Goal: Task Accomplishment & Management: Manage account settings

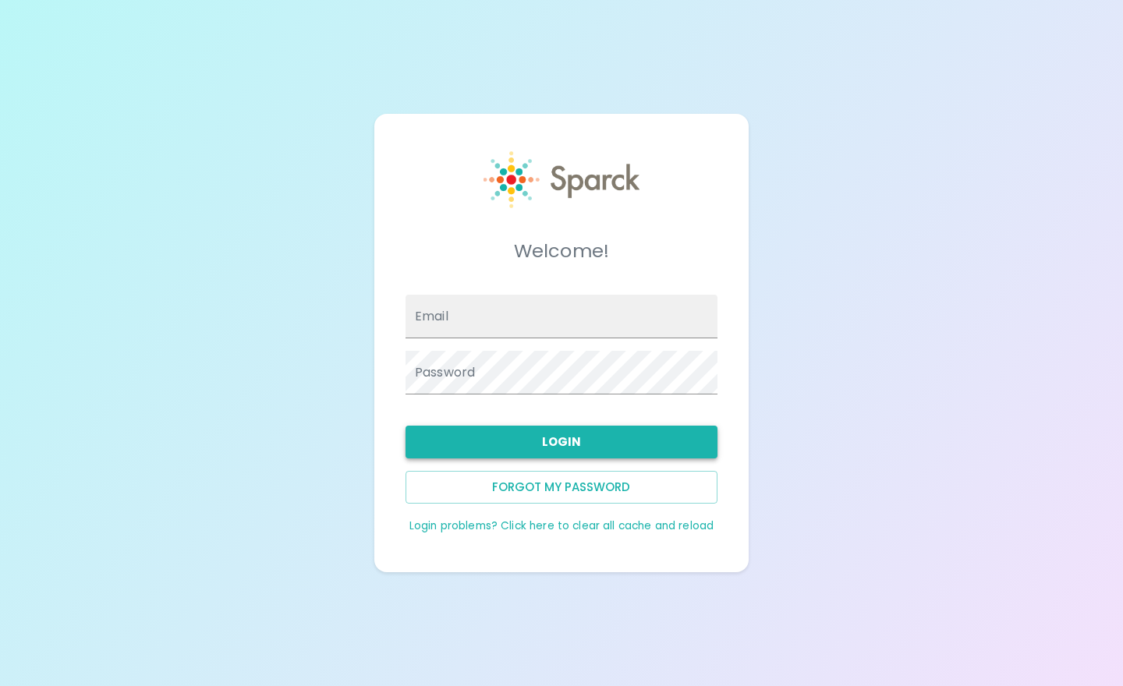
type input "[EMAIL_ADDRESS][DOMAIN_NAME]"
click at [568, 442] on button "Login" at bounding box center [562, 442] width 312 height 33
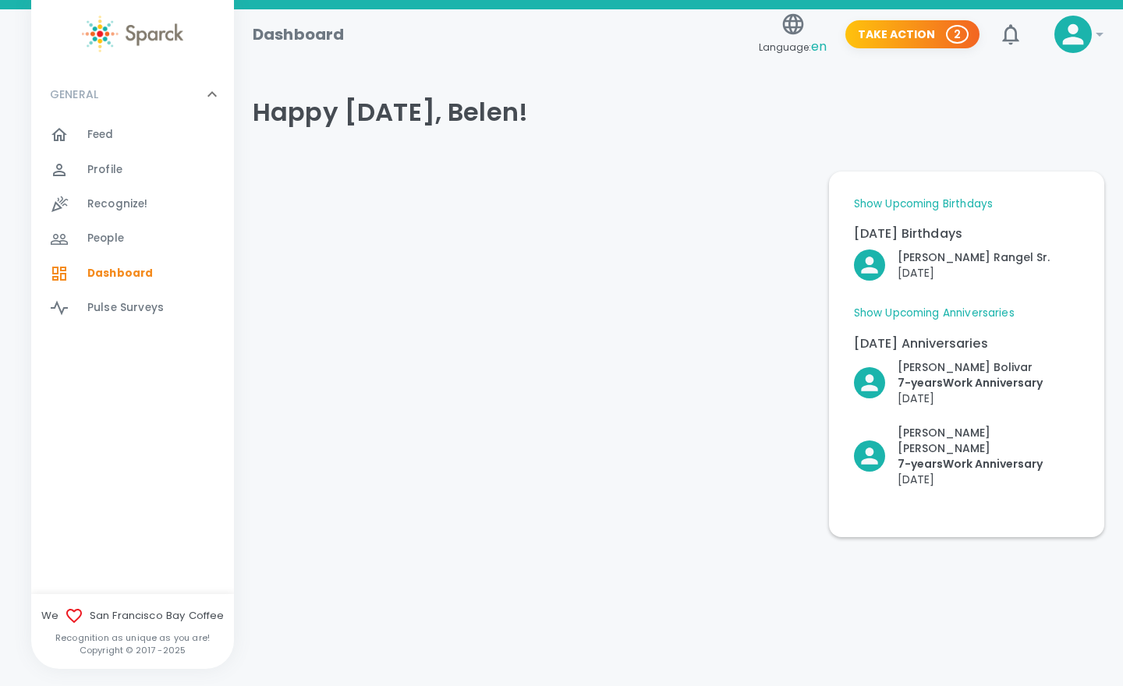
click at [98, 135] on span "Feed" at bounding box center [100, 135] width 27 height 16
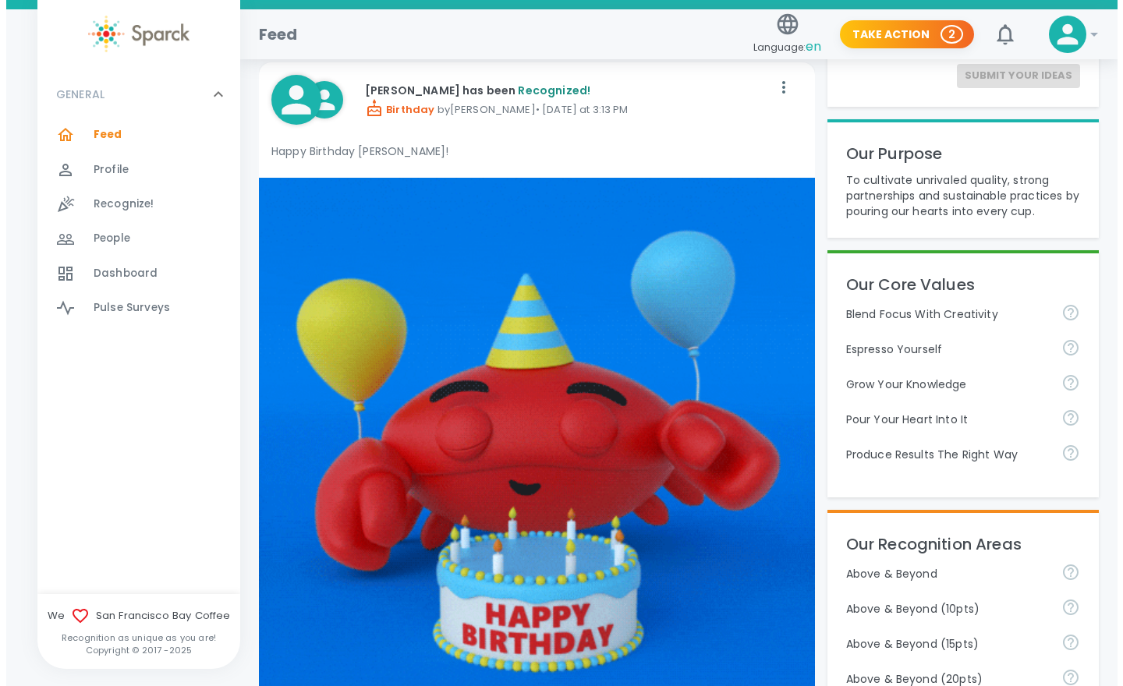
scroll to position [243, 0]
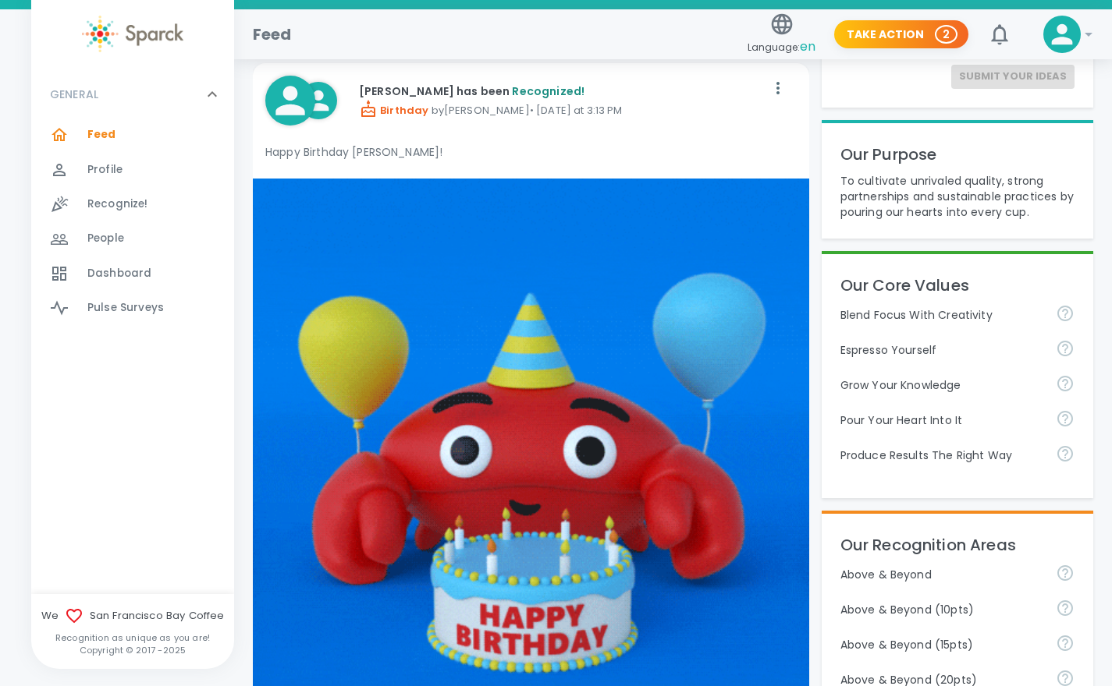
click at [1074, 39] on icon at bounding box center [1061, 34] width 31 height 31
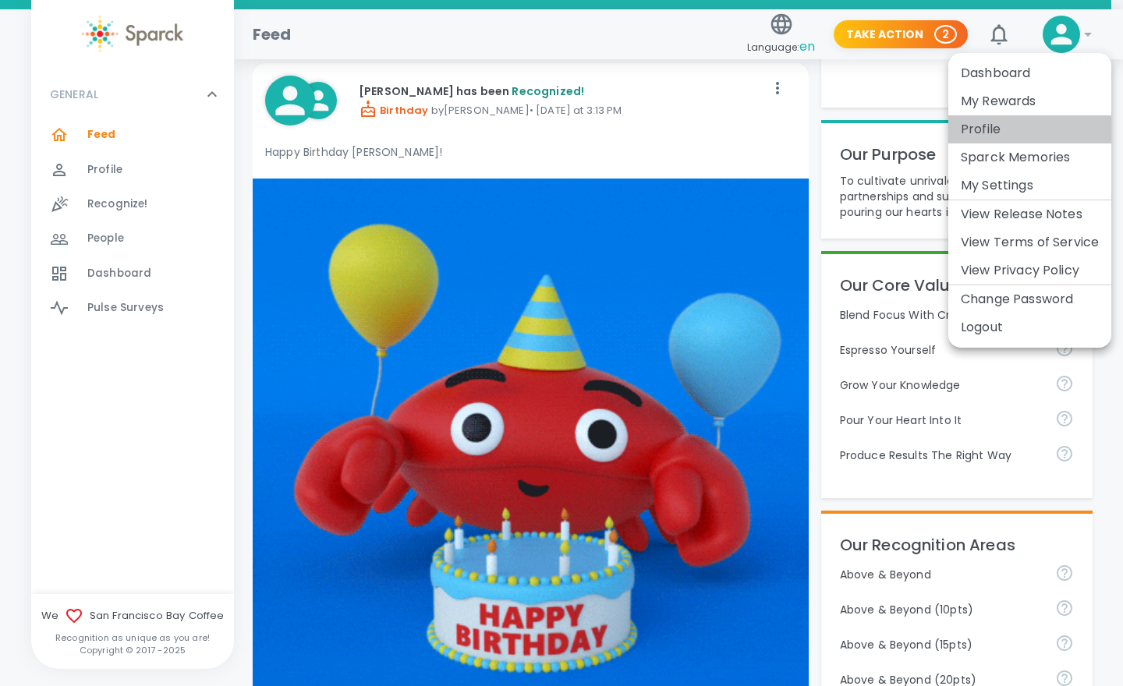
click at [999, 132] on li "Profile" at bounding box center [1029, 129] width 163 height 28
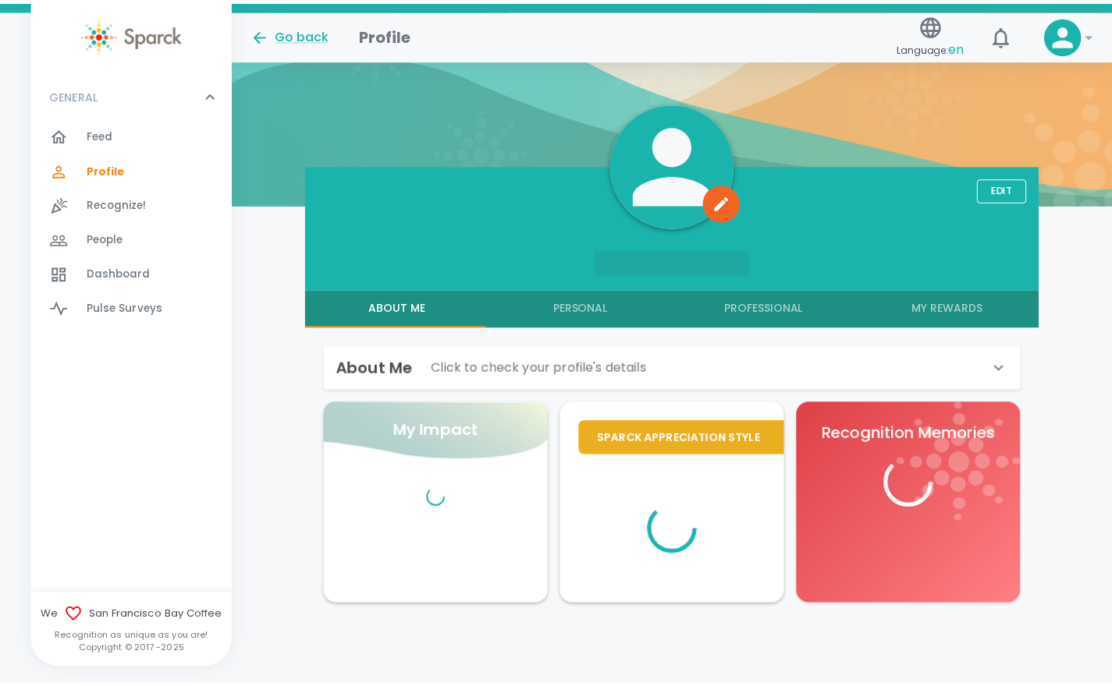
scroll to position [104, 0]
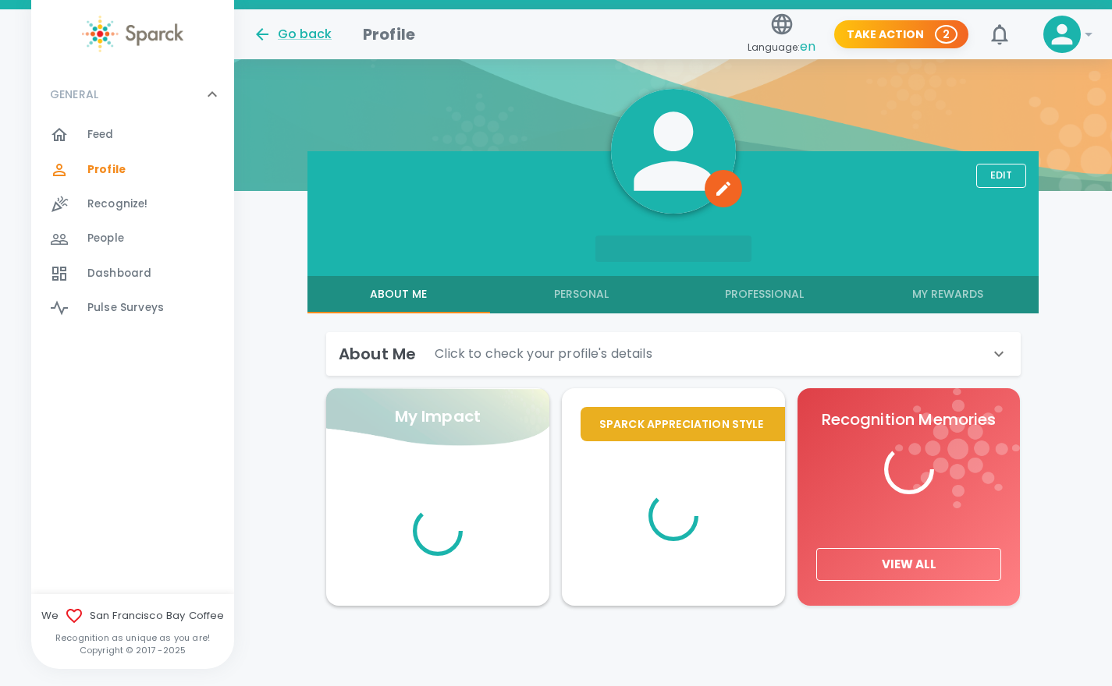
click at [997, 190] on div "Edit About Me Personal Professional My Rewards About Me Click to check your pro…" at bounding box center [673, 387] width 732 height 473
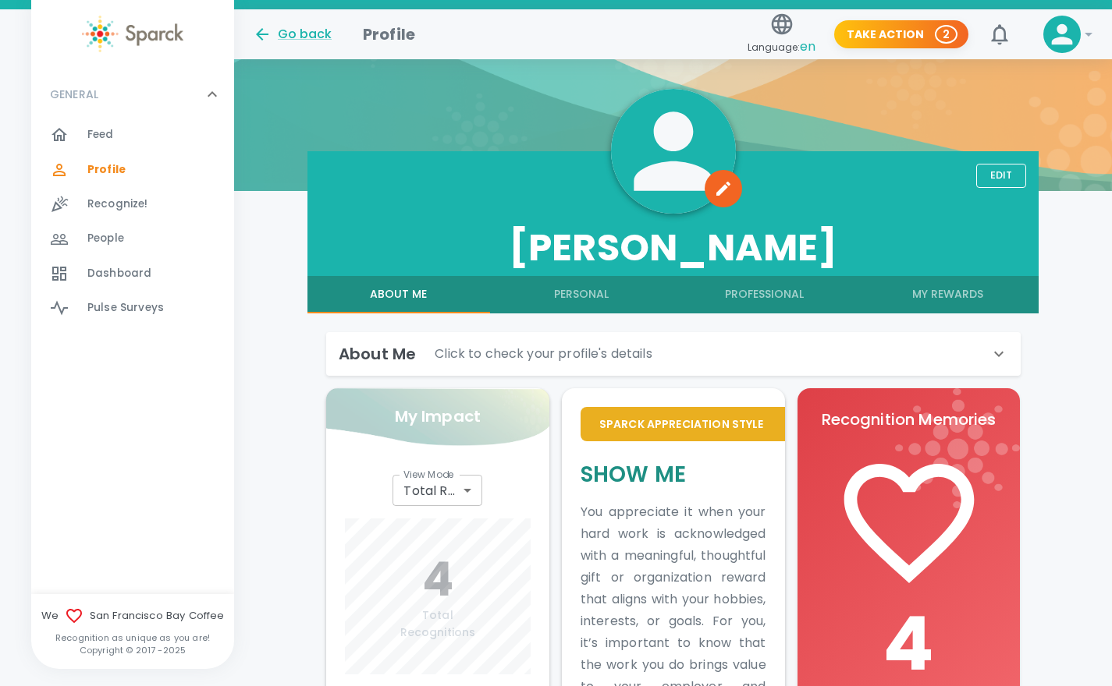
scroll to position [219, 0]
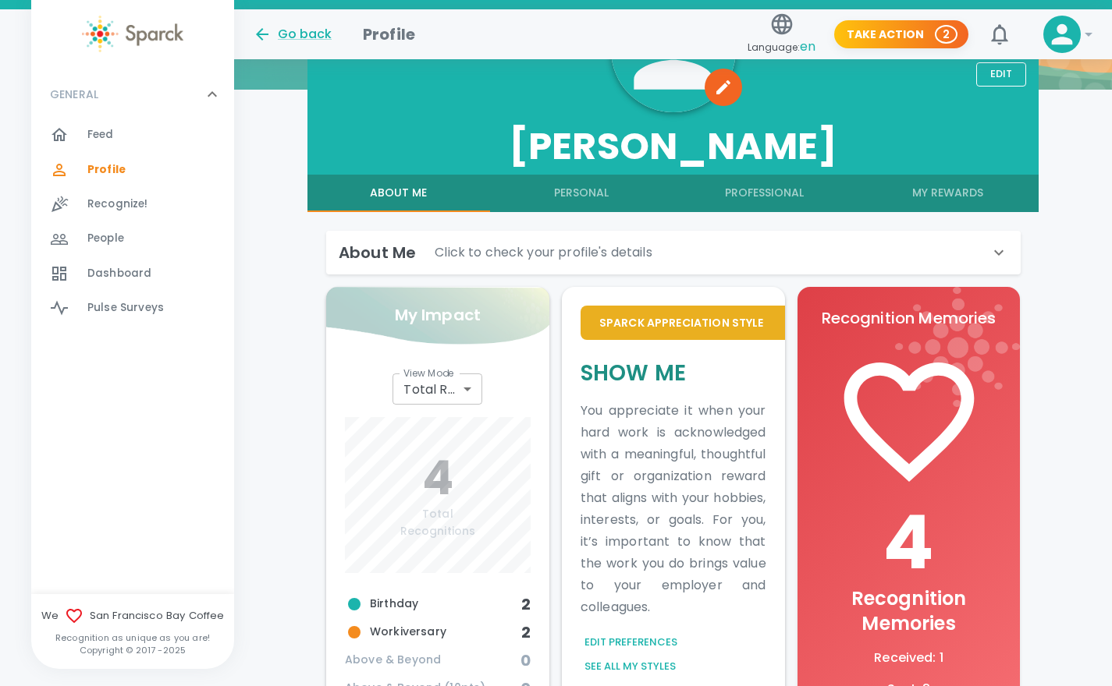
click at [1003, 72] on button "Edit" at bounding box center [1001, 74] width 50 height 24
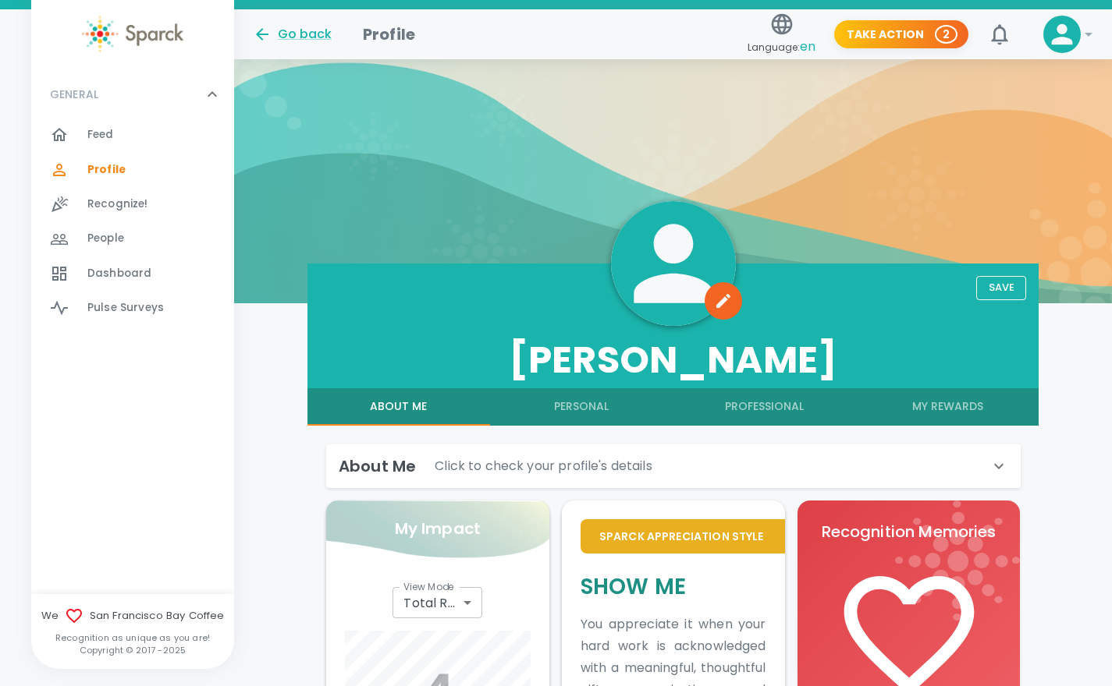
scroll to position [0, 0]
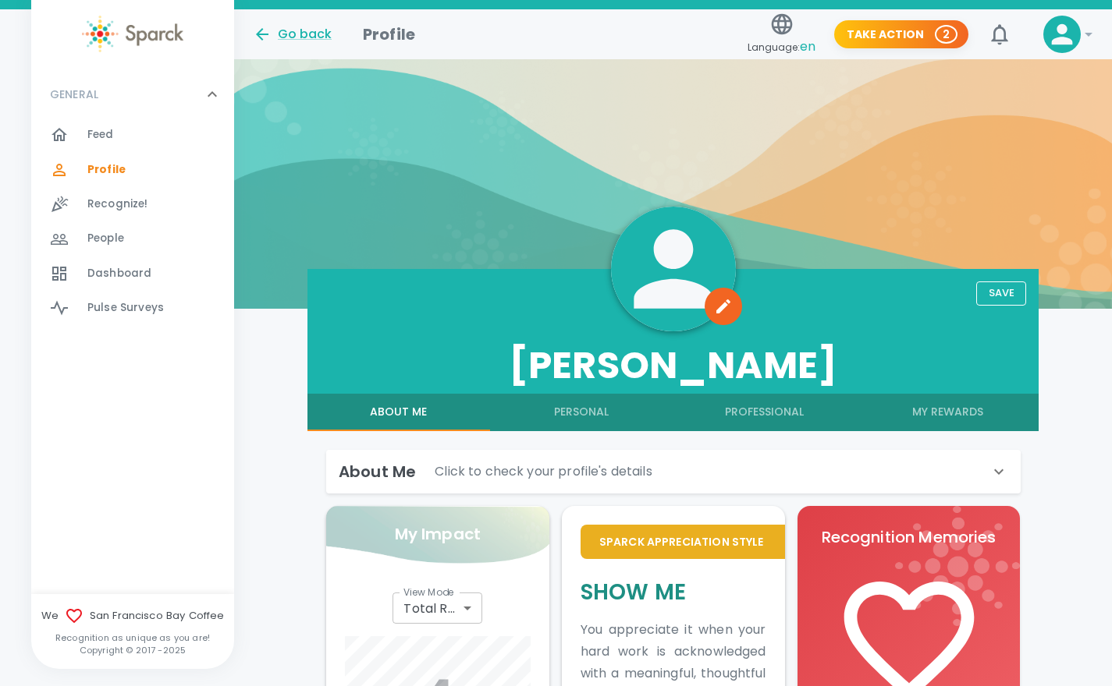
click at [580, 403] on button "Personal" at bounding box center [581, 412] width 183 height 37
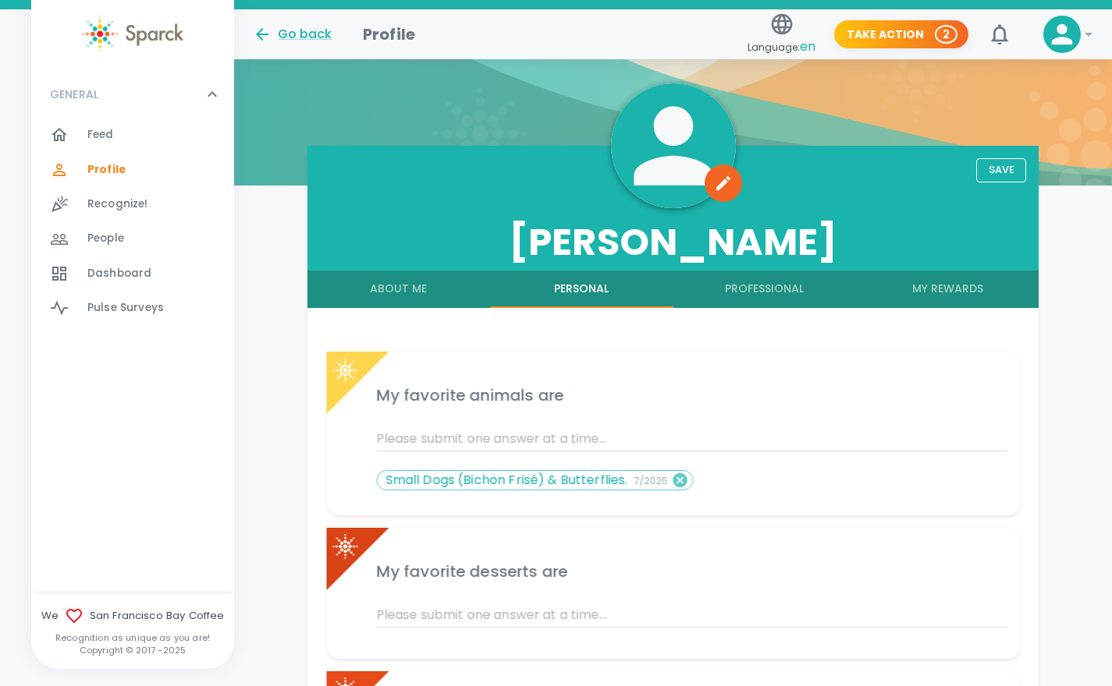
scroll to position [78, 0]
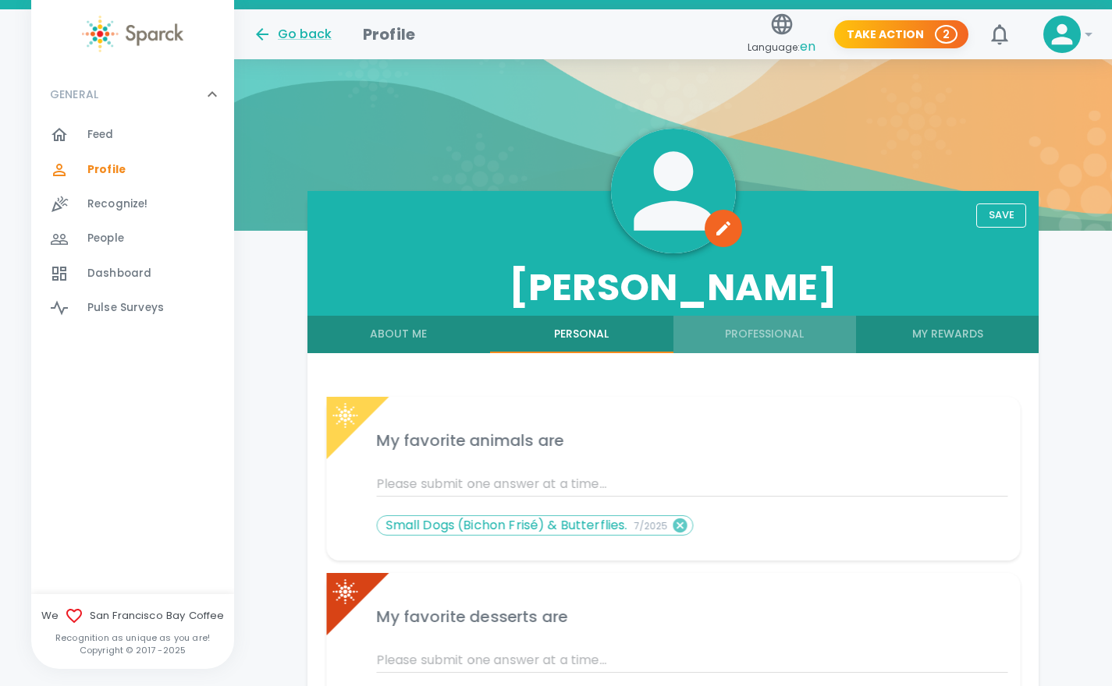
click at [772, 335] on button "Professional" at bounding box center [764, 334] width 183 height 37
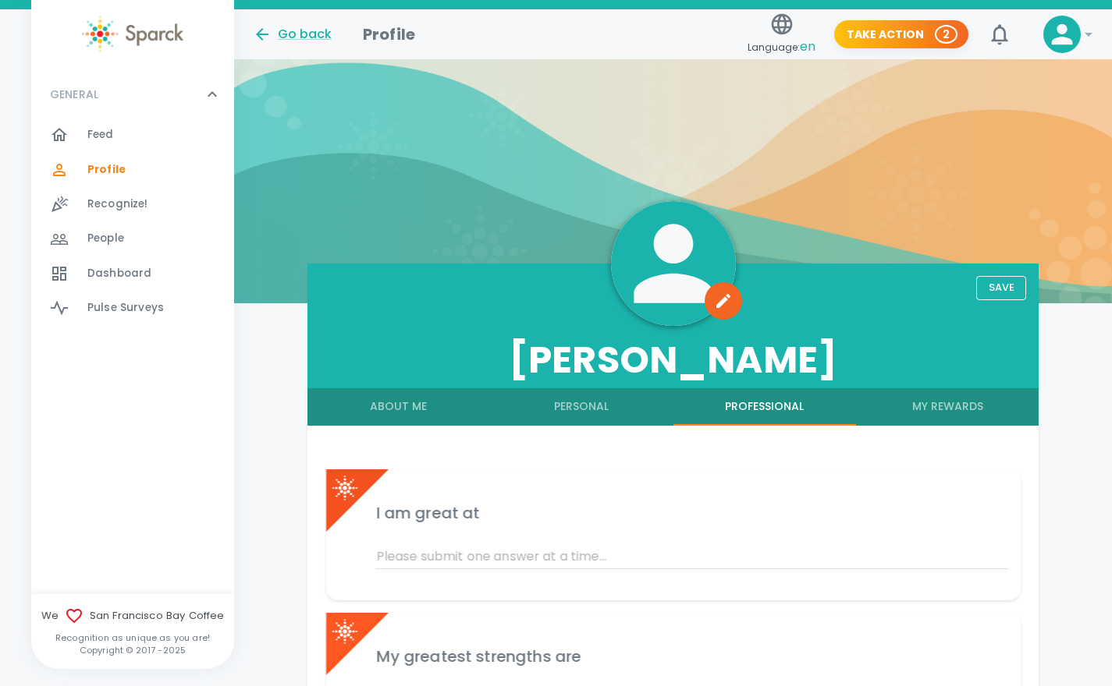
scroll to position [0, 0]
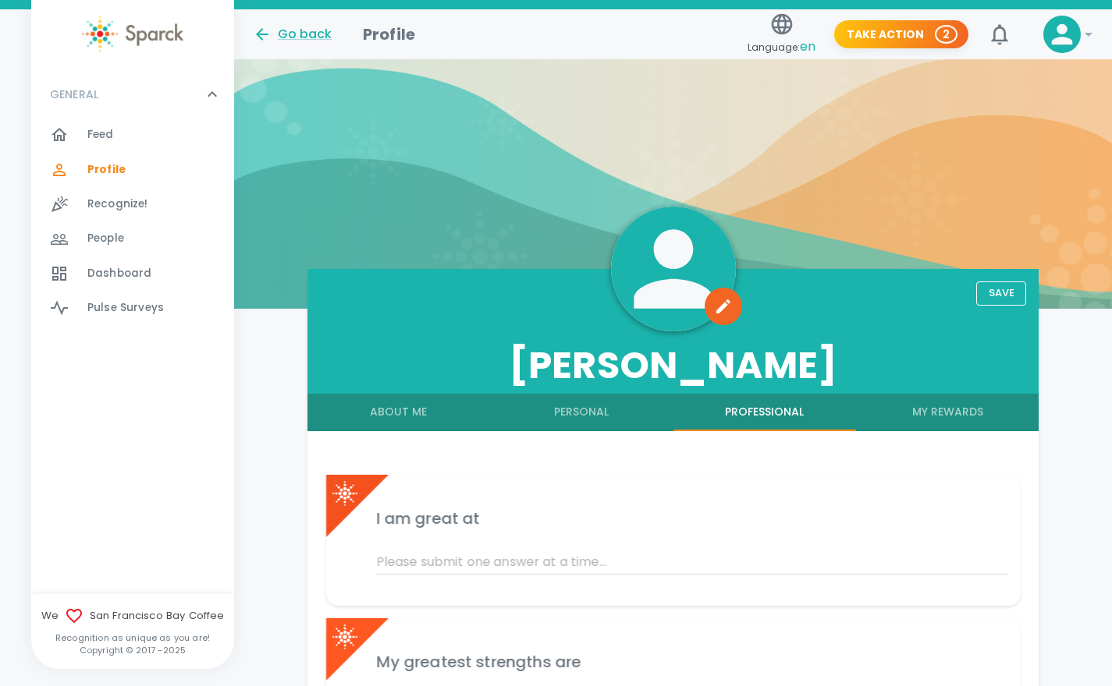
click at [945, 409] on button "My Rewards" at bounding box center [947, 412] width 183 height 37
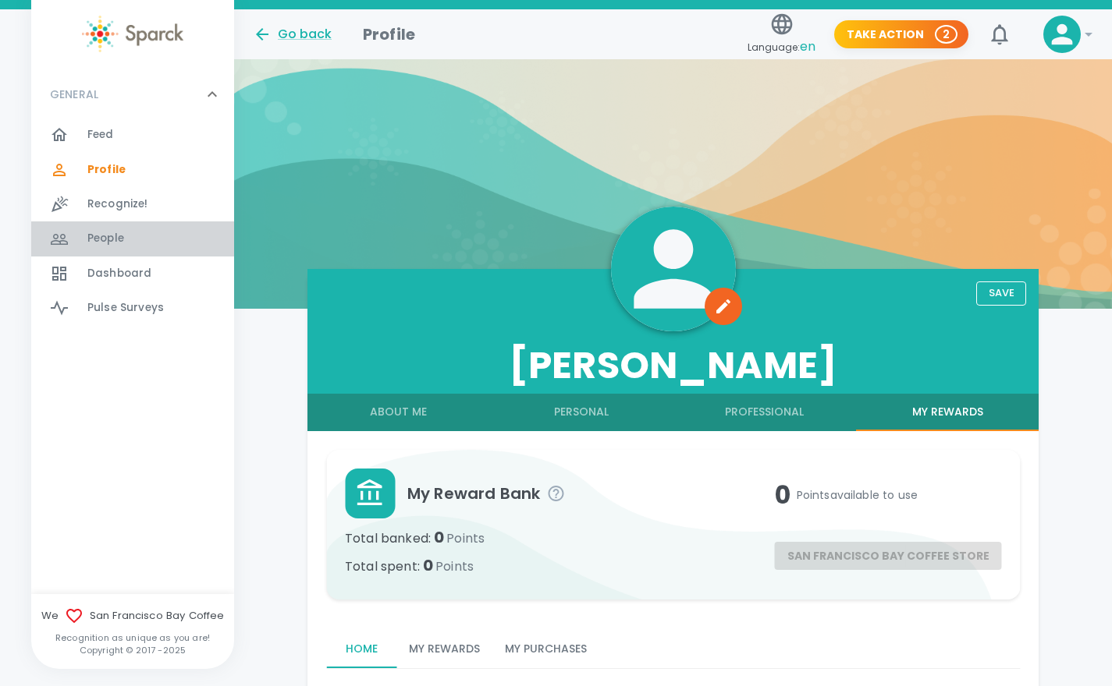
click at [105, 235] on span "People" at bounding box center [105, 239] width 37 height 16
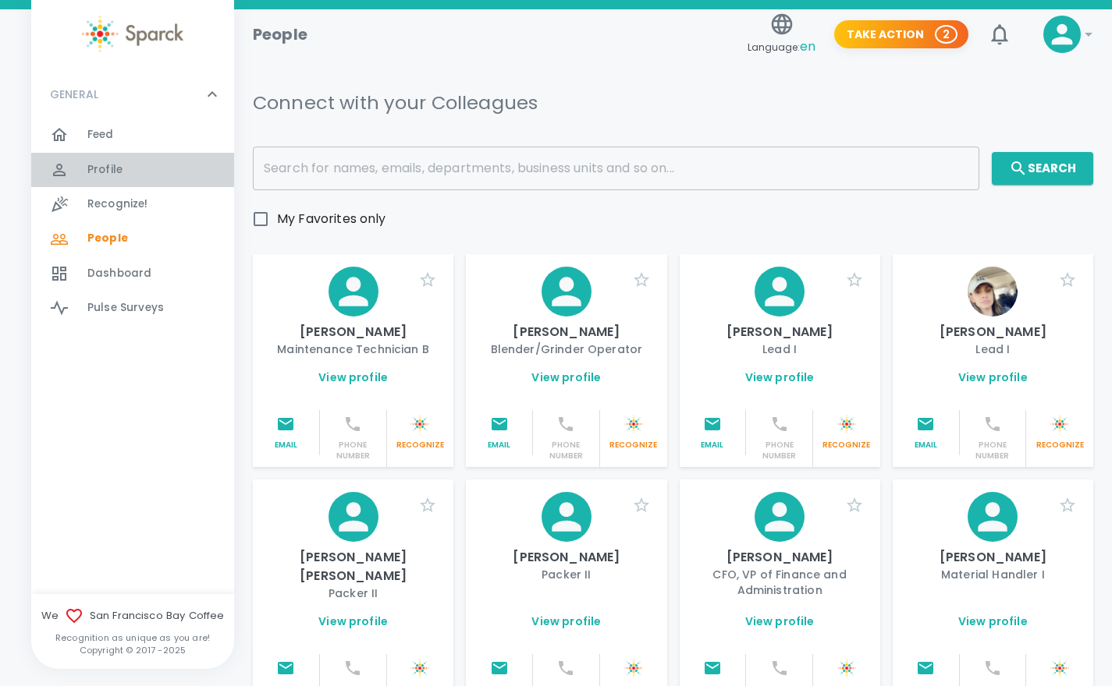
click at [123, 172] on div "Profile 0" at bounding box center [160, 170] width 147 height 22
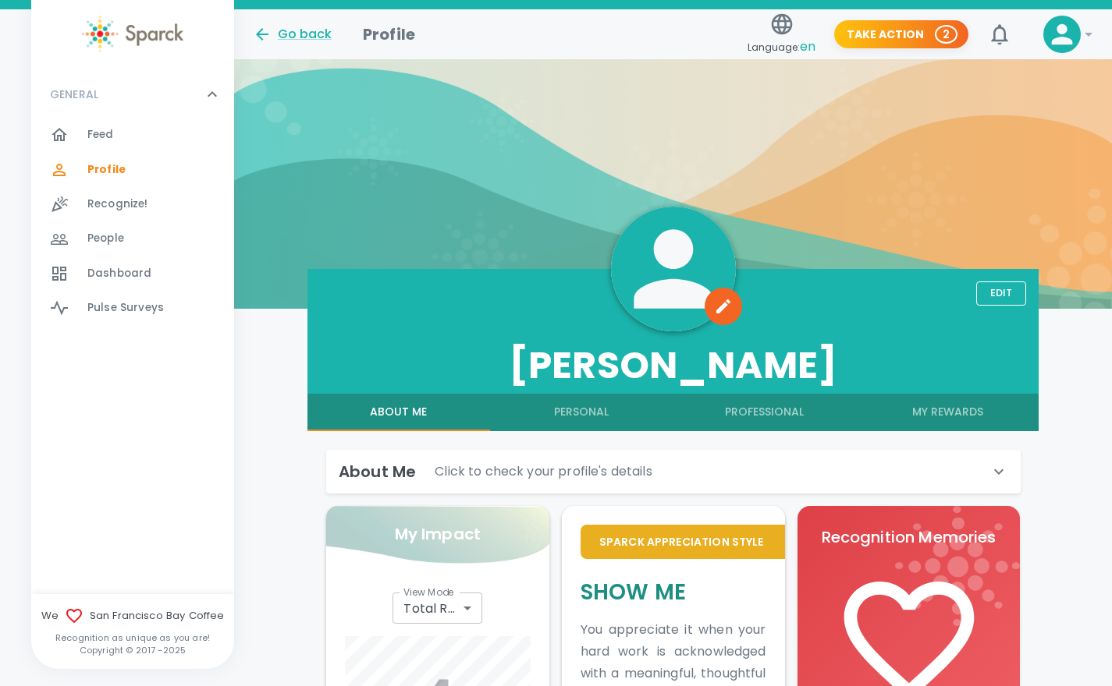
click at [1072, 40] on icon at bounding box center [1061, 34] width 31 height 31
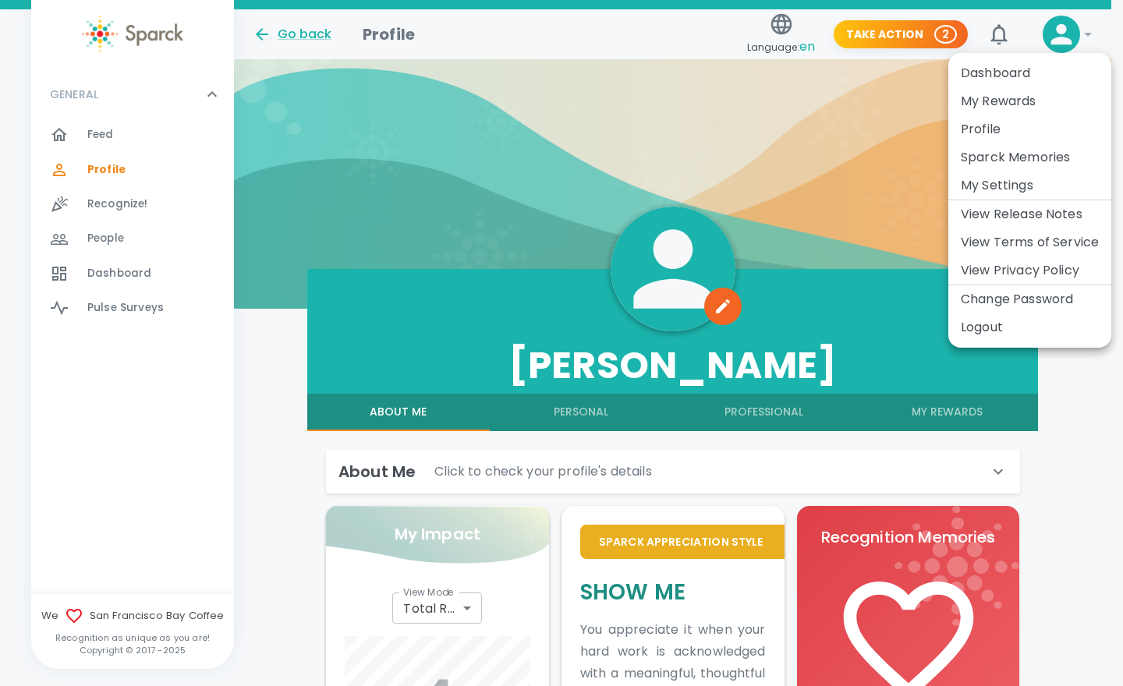
click at [1006, 183] on li "My Settings" at bounding box center [1029, 186] width 163 height 28
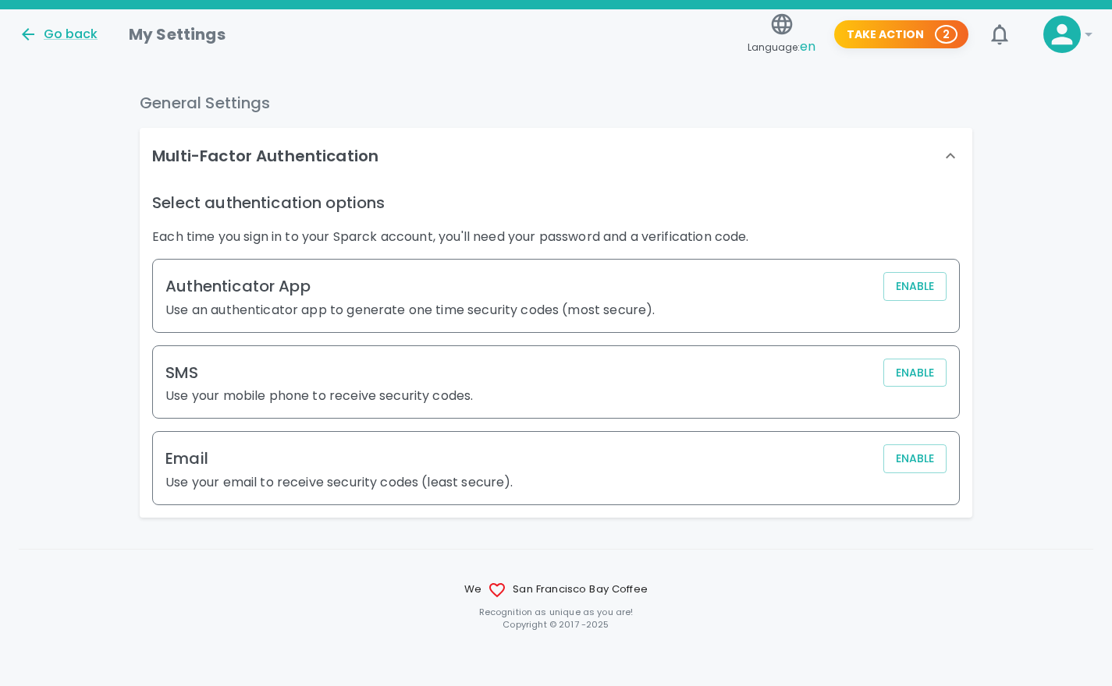
click at [942, 151] on icon at bounding box center [950, 156] width 19 height 19
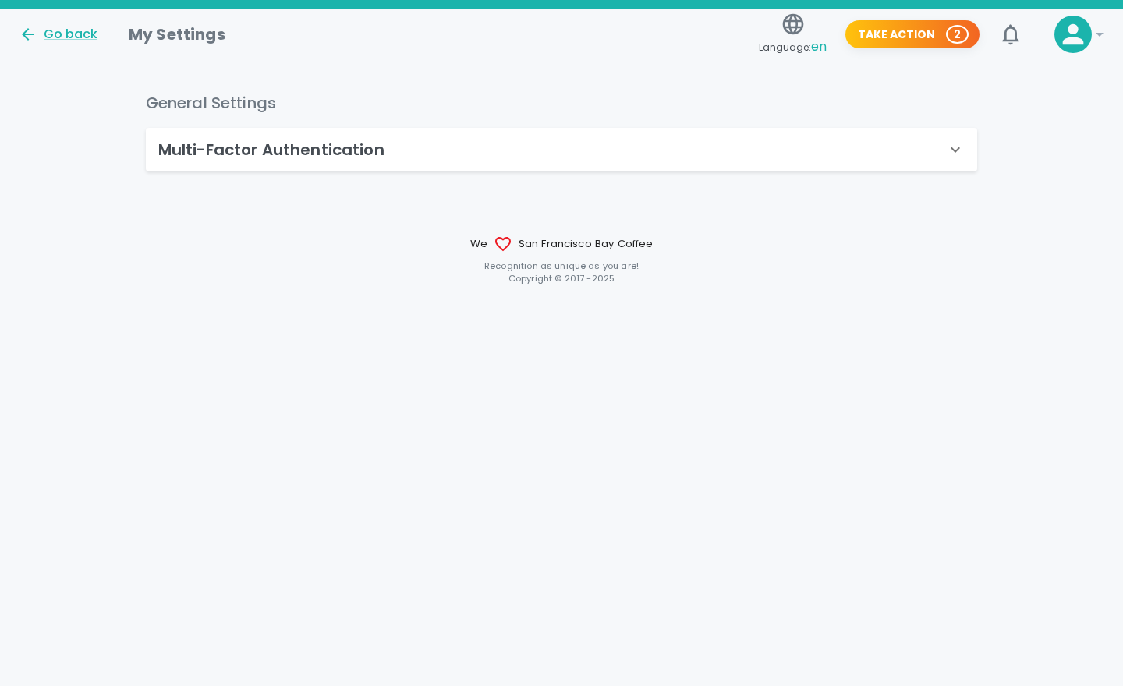
click at [1082, 28] on icon at bounding box center [1073, 34] width 31 height 31
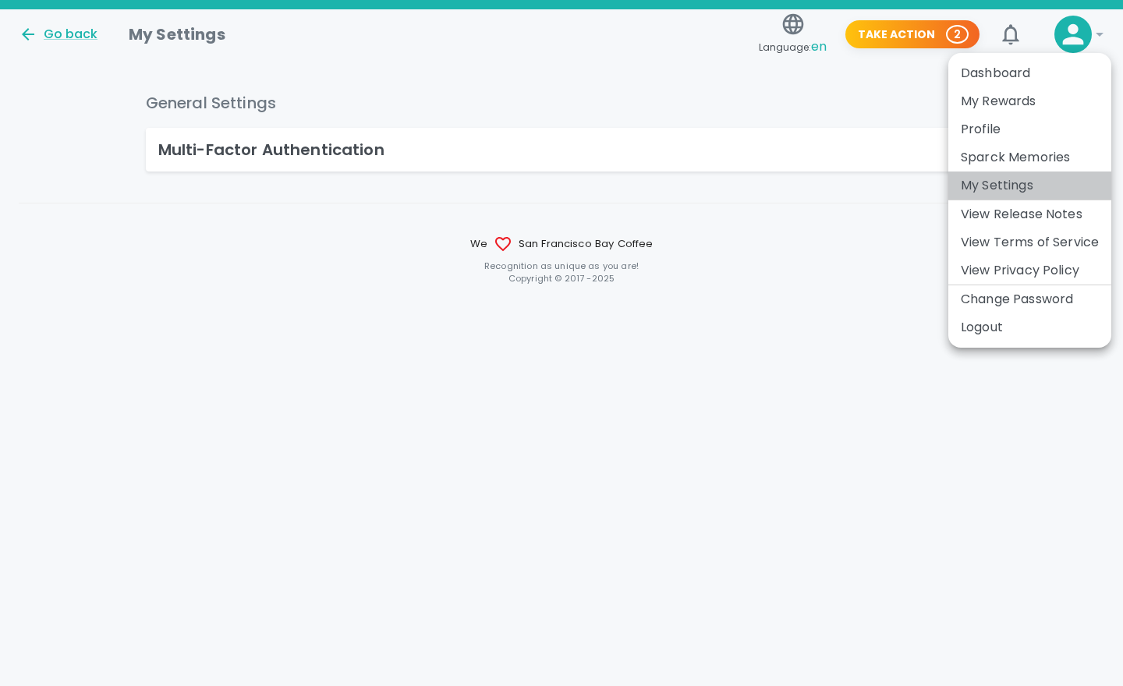
click at [995, 188] on li "My Settings" at bounding box center [1029, 186] width 163 height 28
click at [1027, 186] on li "My Settings" at bounding box center [1029, 186] width 163 height 28
click at [1026, 261] on li "View Privacy Policy" at bounding box center [1029, 271] width 163 height 28
click at [1046, 272] on link "View Privacy Policy" at bounding box center [1020, 270] width 119 height 19
click at [1019, 137] on li "Profile" at bounding box center [1029, 129] width 163 height 28
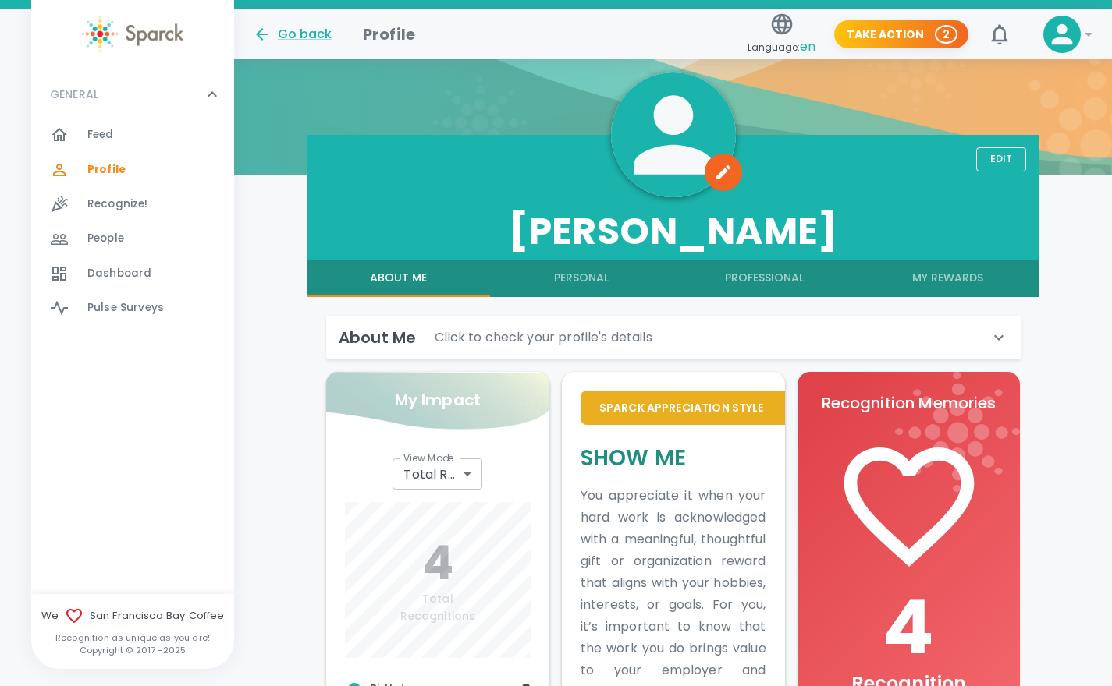
scroll to position [135, 0]
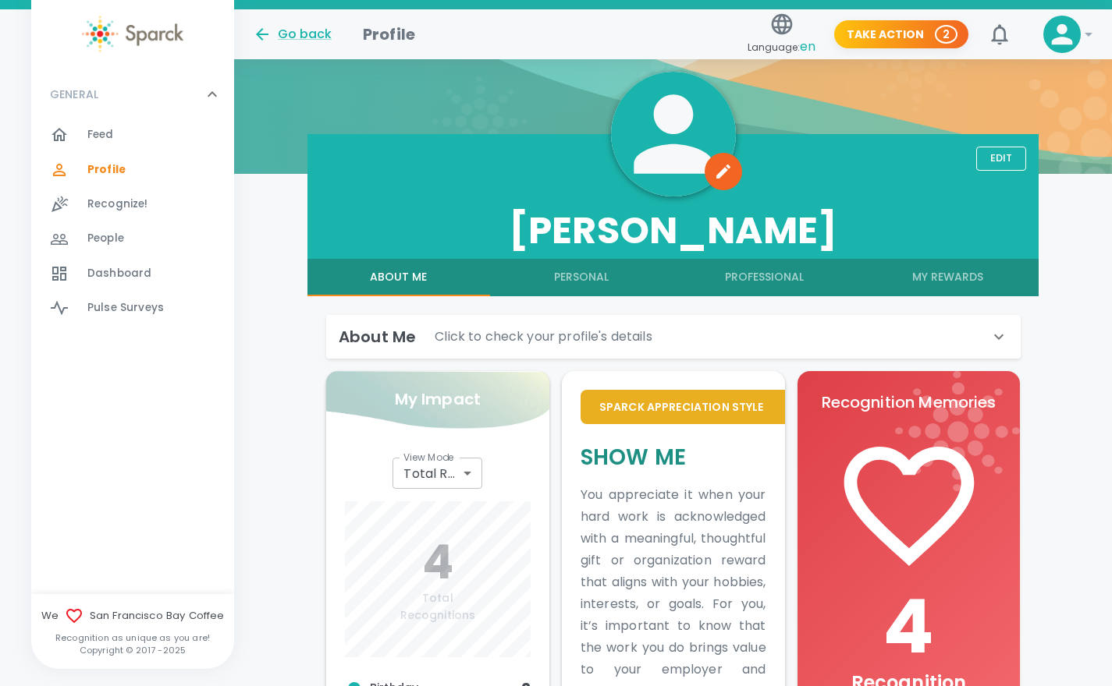
click at [897, 355] on div "About Me Click to check your profile's details" at bounding box center [673, 337] width 694 height 44
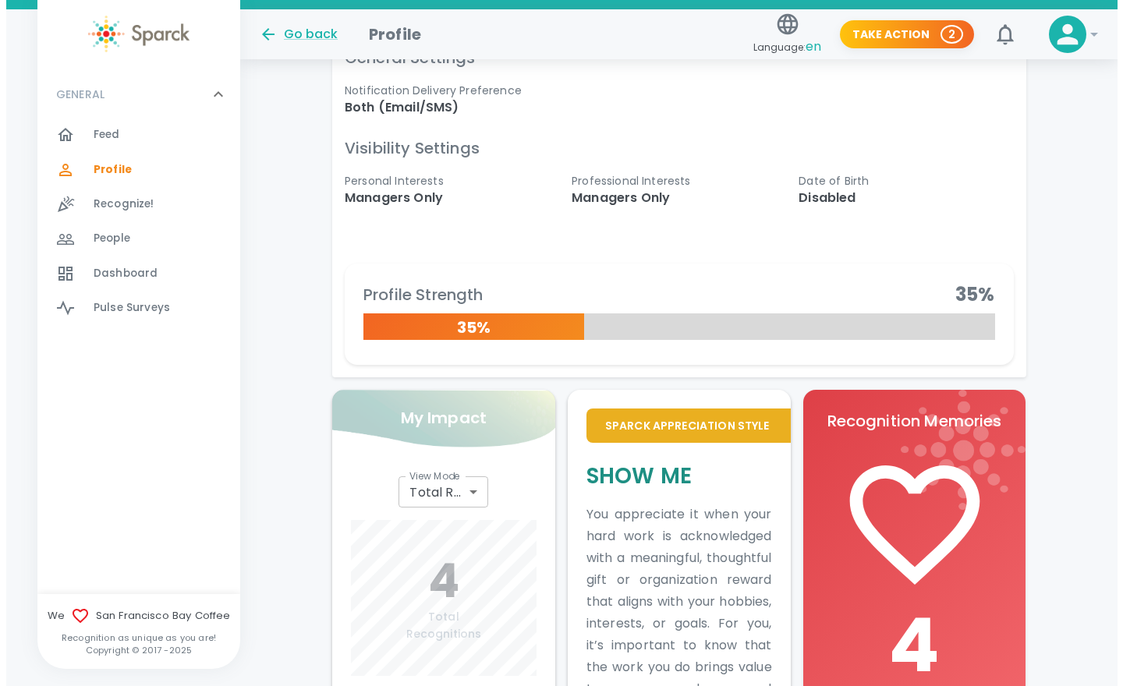
scroll to position [788, 0]
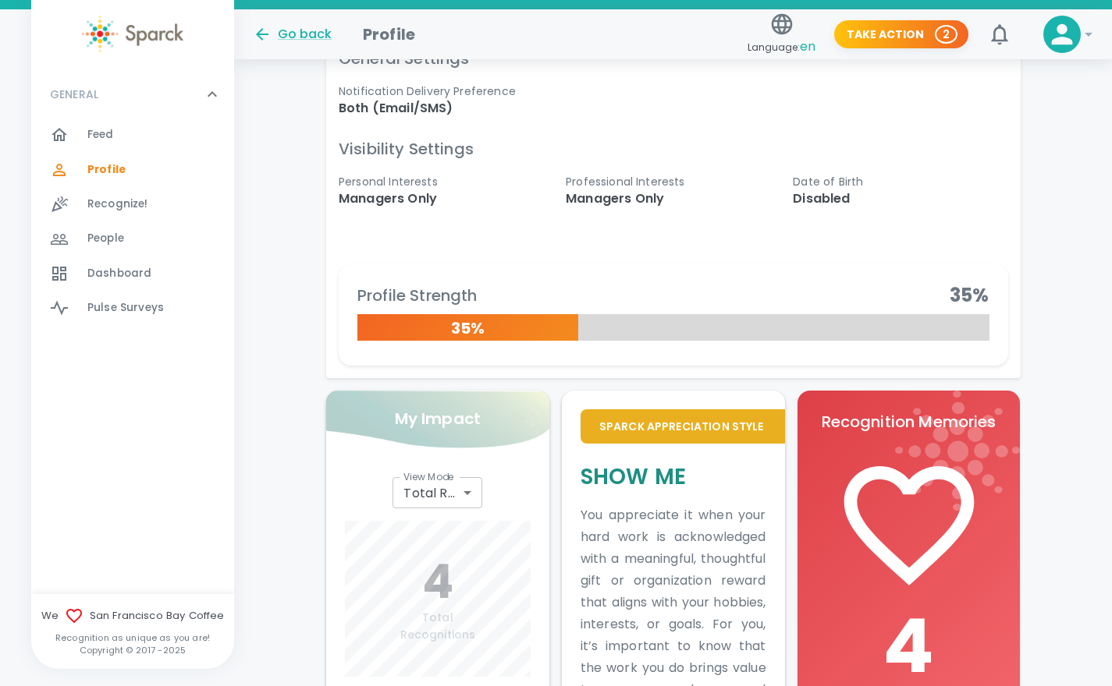
click at [831, 196] on p "Disabled" at bounding box center [899, 199] width 215 height 19
click at [1068, 33] on icon at bounding box center [1061, 34] width 31 height 31
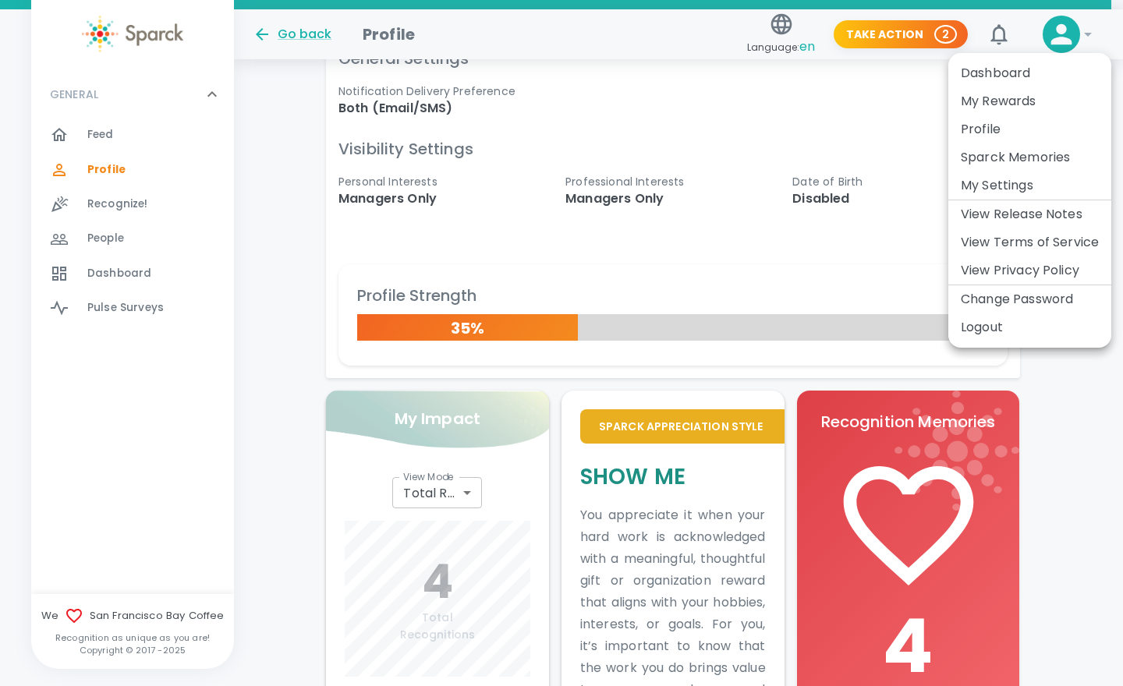
click at [1024, 73] on li "Dashboard" at bounding box center [1029, 73] width 163 height 28
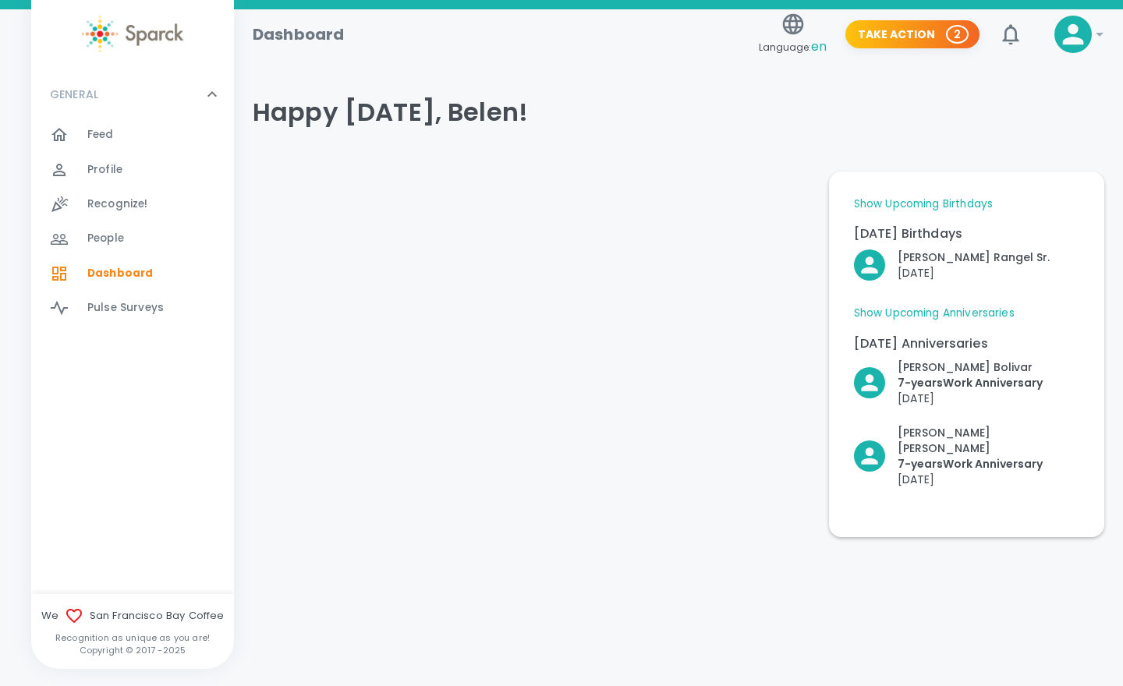
click at [1095, 34] on icon at bounding box center [1099, 34] width 19 height 19
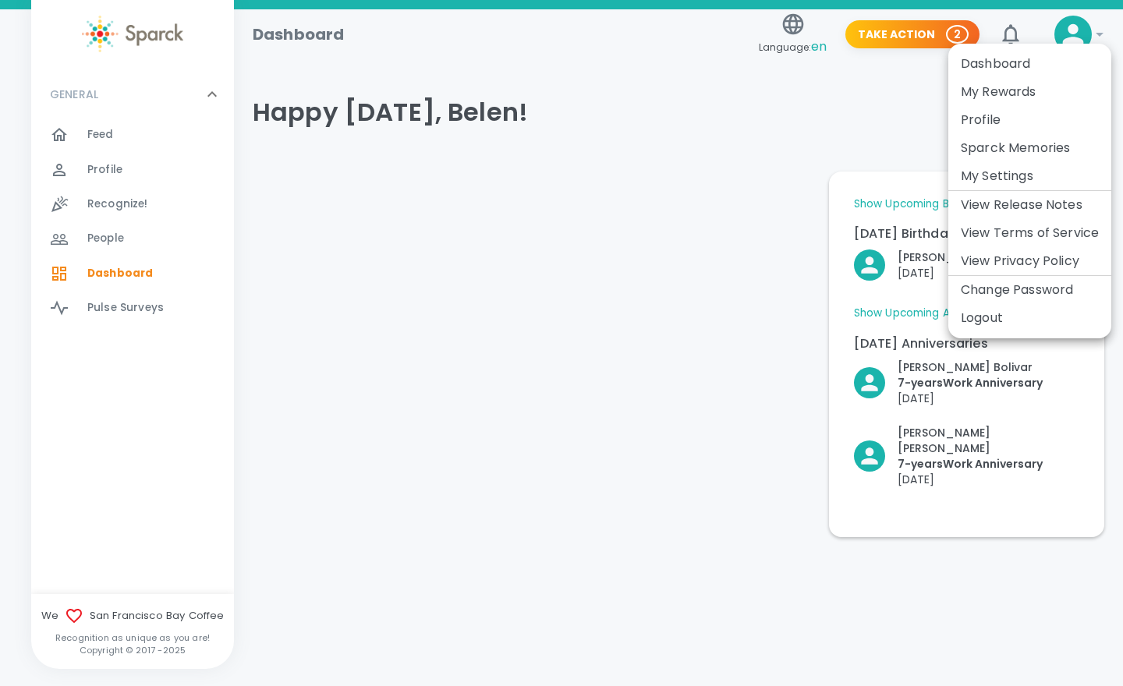
click at [1012, 167] on li "My Settings" at bounding box center [1029, 176] width 163 height 28
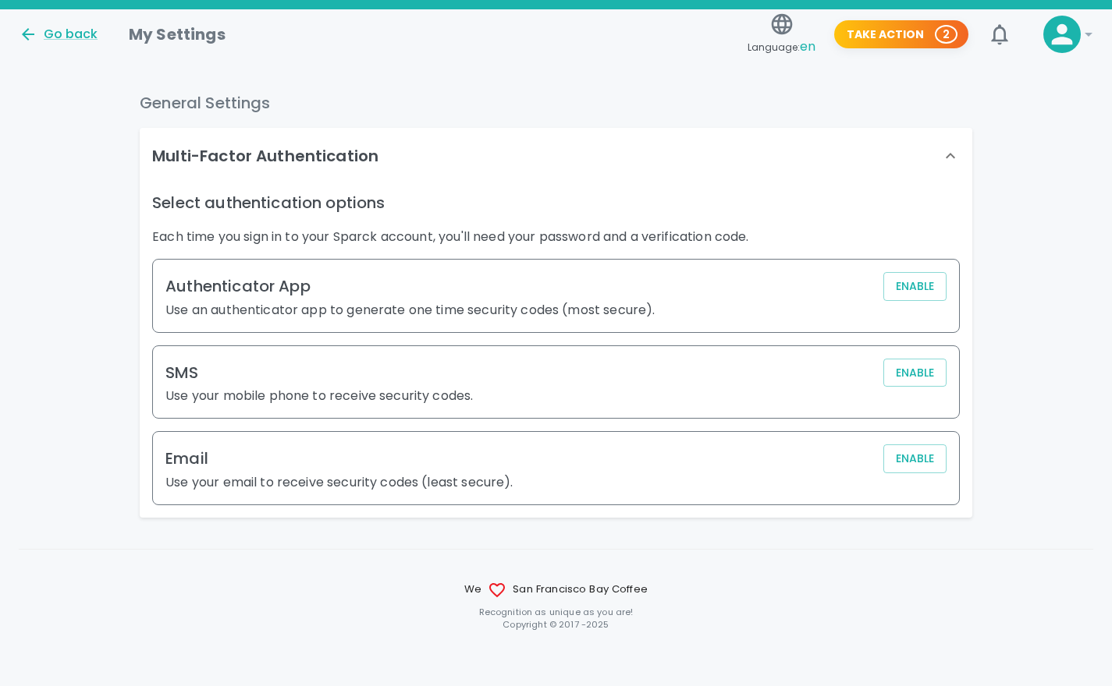
click at [1066, 40] on icon at bounding box center [1061, 34] width 21 height 21
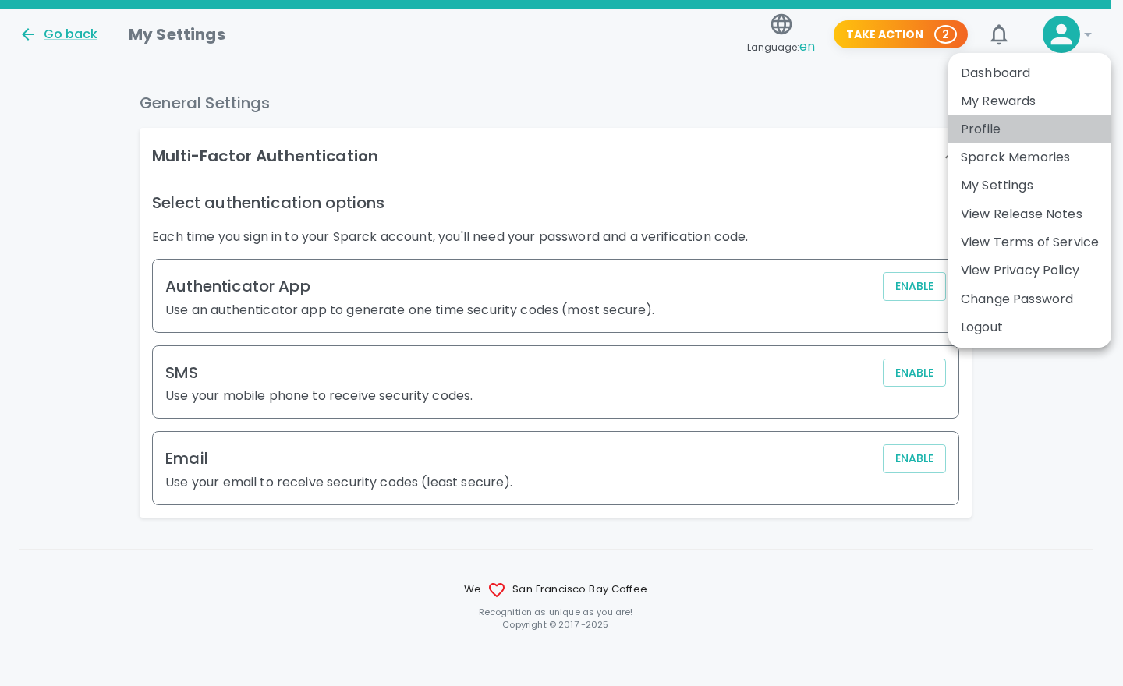
click at [995, 122] on li "Profile" at bounding box center [1029, 129] width 163 height 28
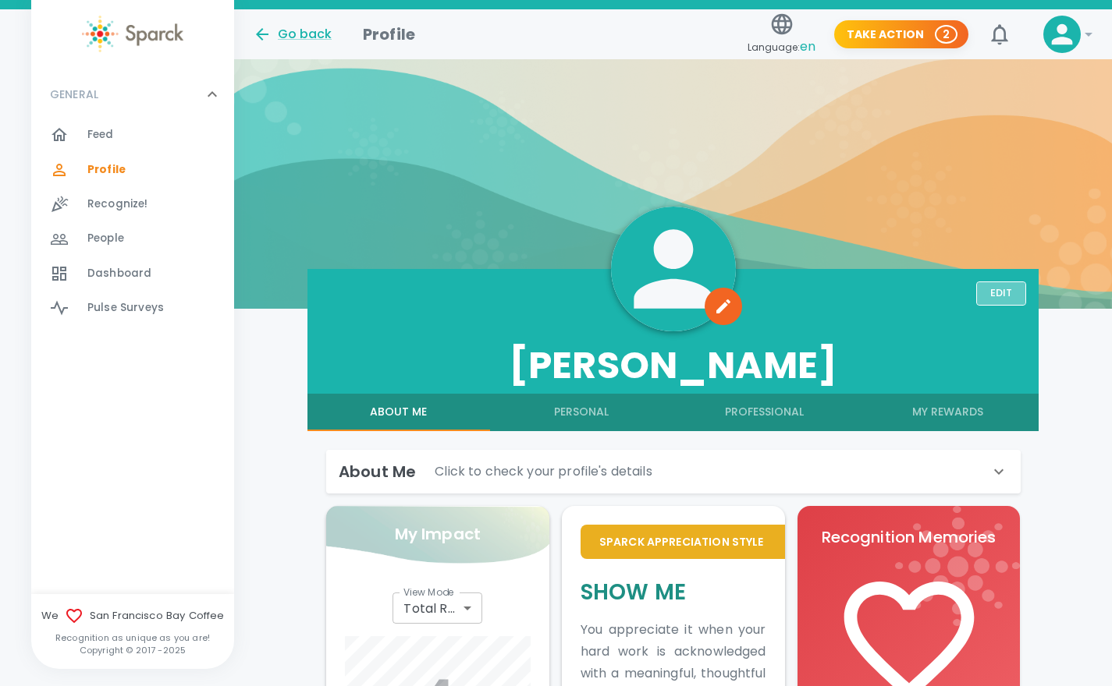
click at [998, 292] on button "Edit" at bounding box center [1001, 294] width 50 height 24
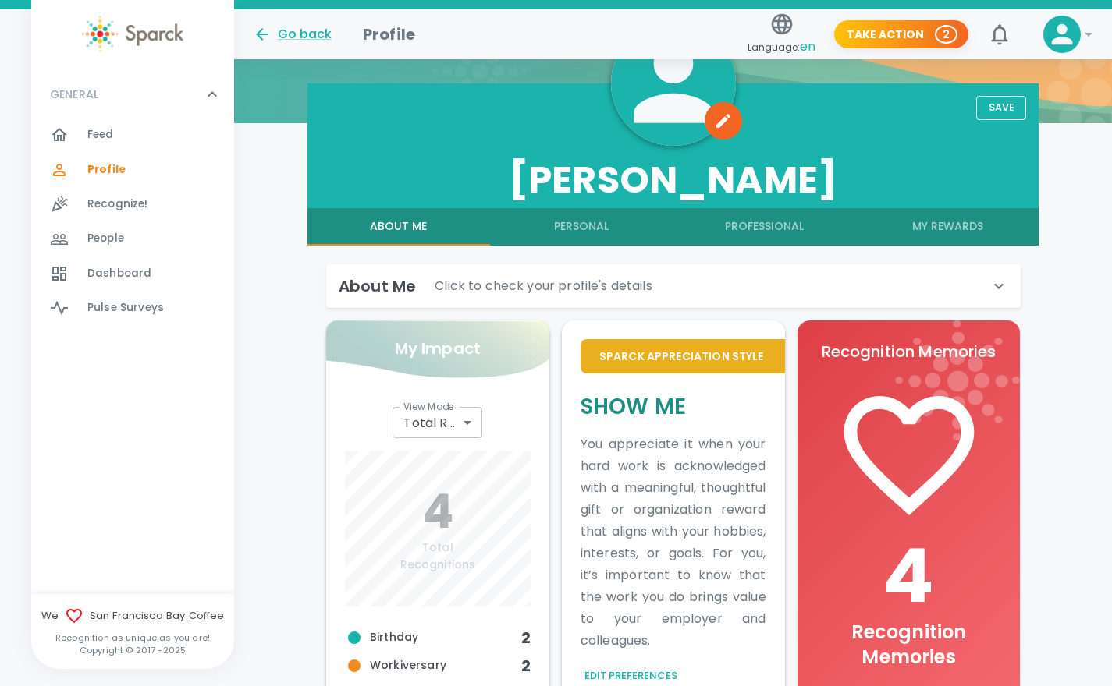
scroll to position [184, 0]
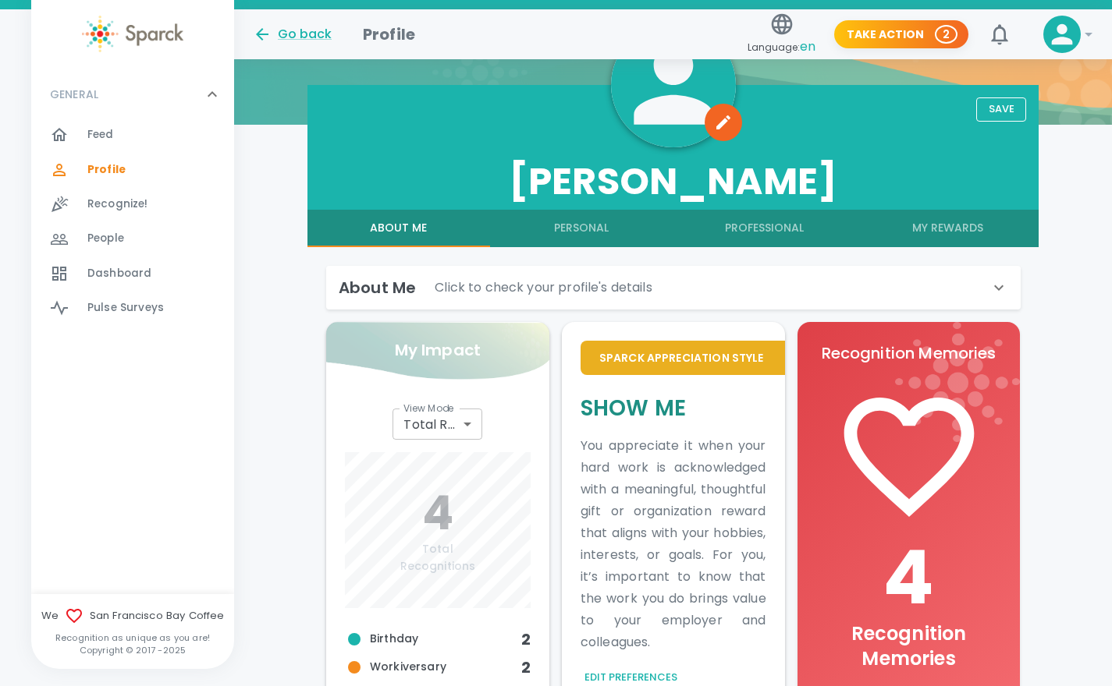
click at [559, 282] on p "Click to check your profile's details" at bounding box center [543, 287] width 218 height 19
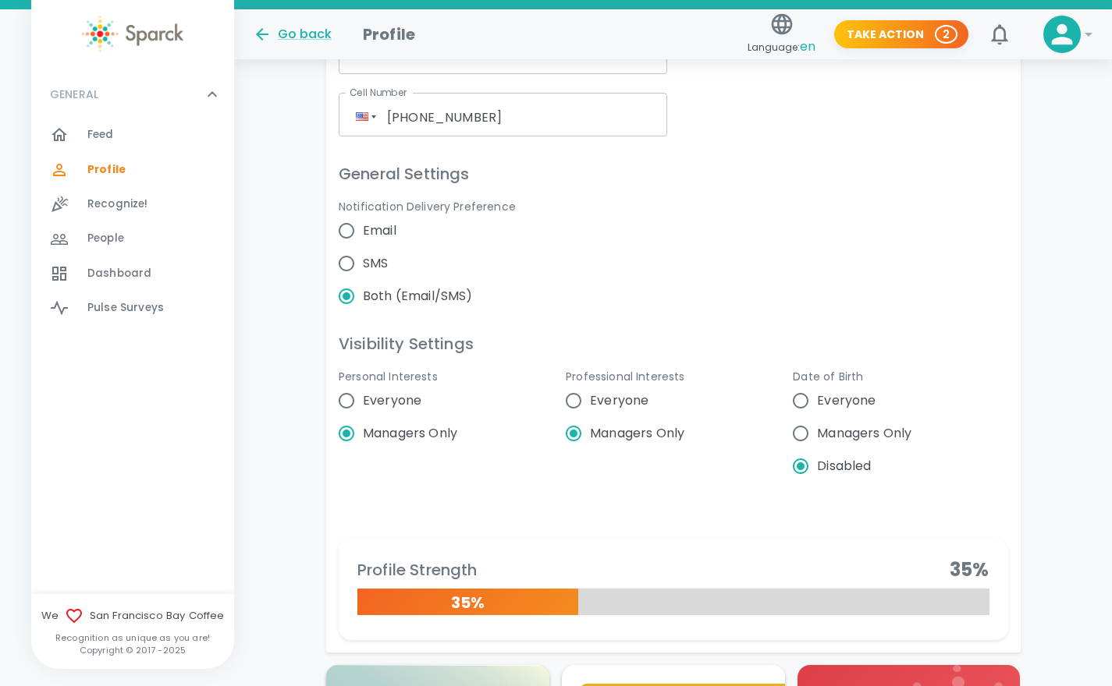
scroll to position [824, 0]
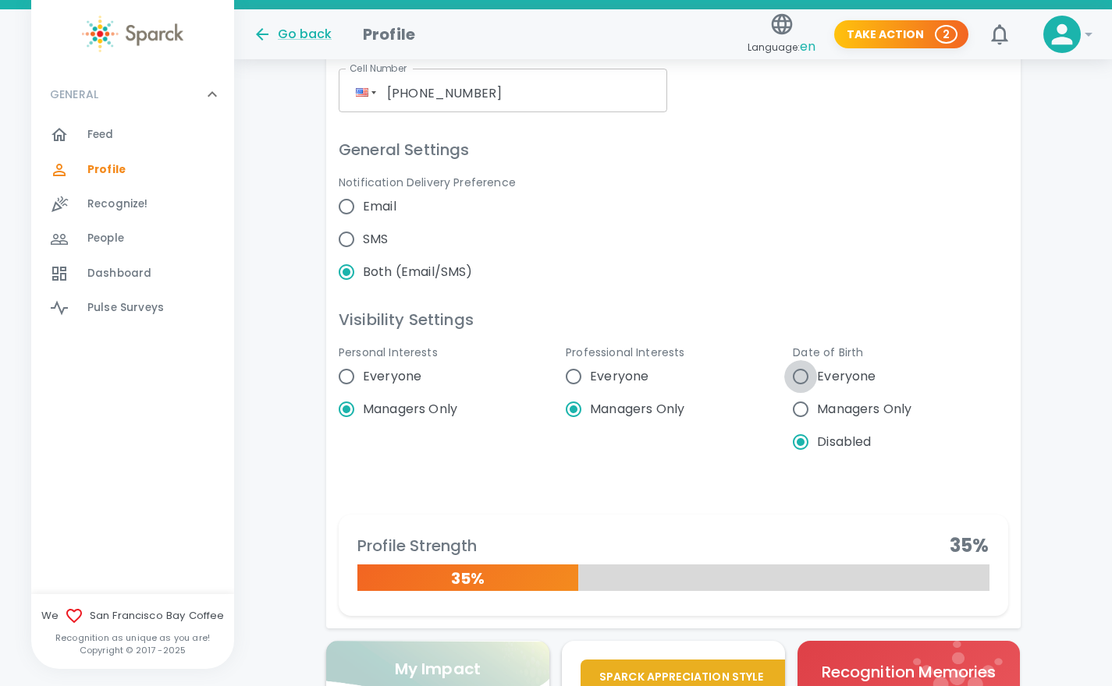
click at [797, 375] on input "Everyone" at bounding box center [800, 376] width 33 height 33
radio input "false"
radio input "true"
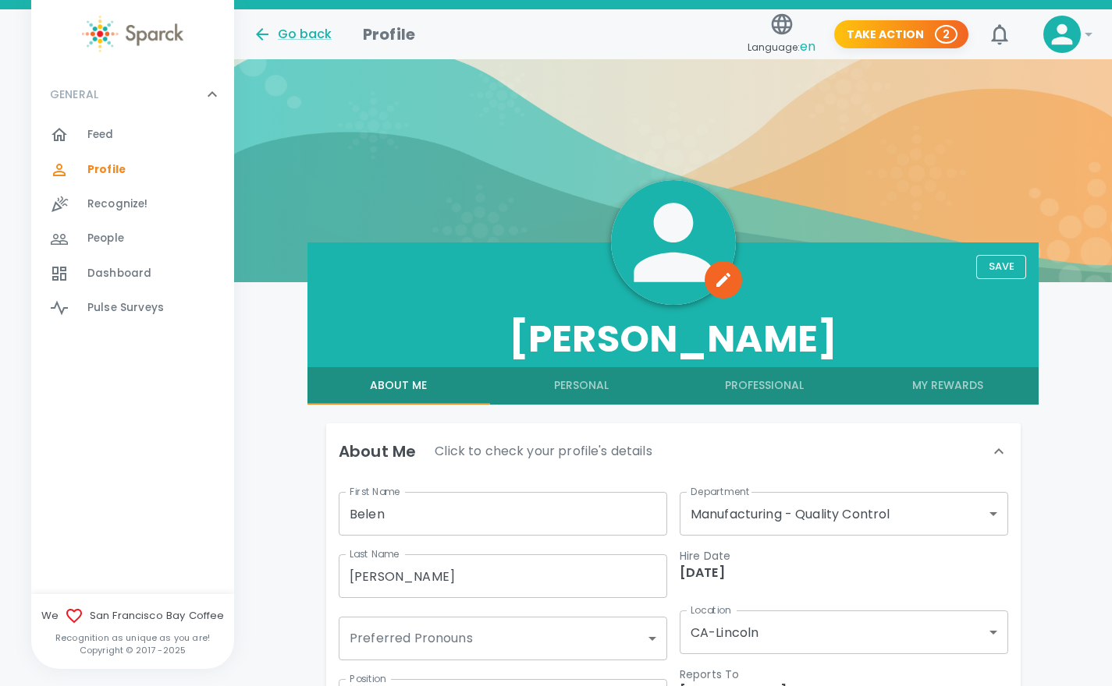
scroll to position [0, 0]
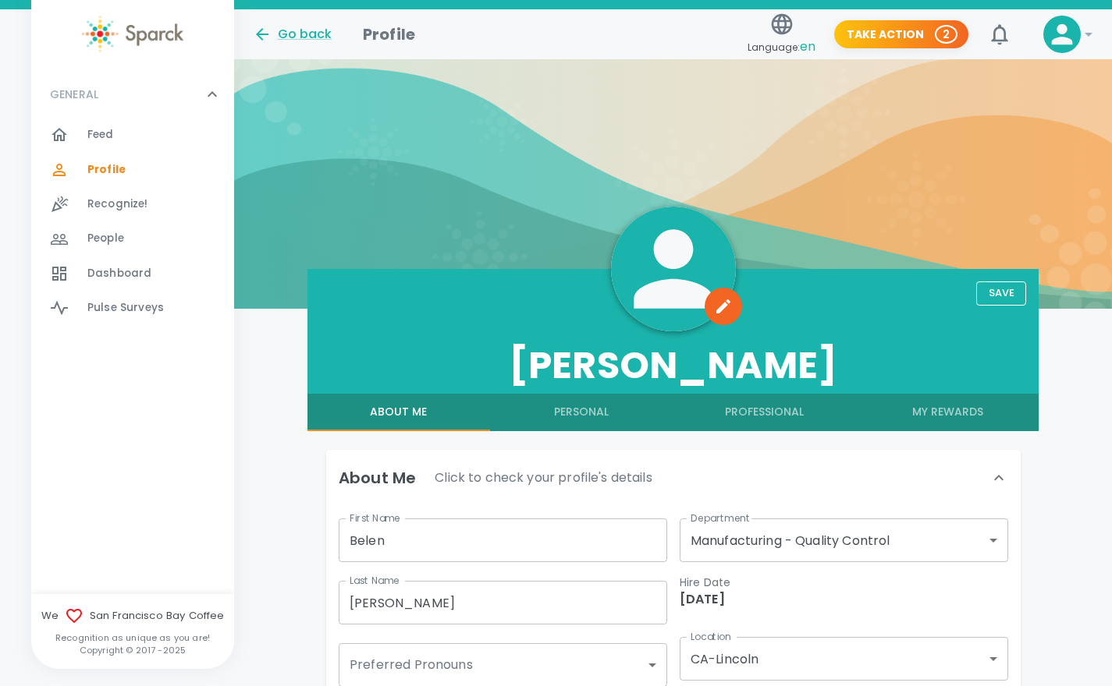
radio input "true"
click at [1000, 285] on button "Save" at bounding box center [1001, 294] width 50 height 24
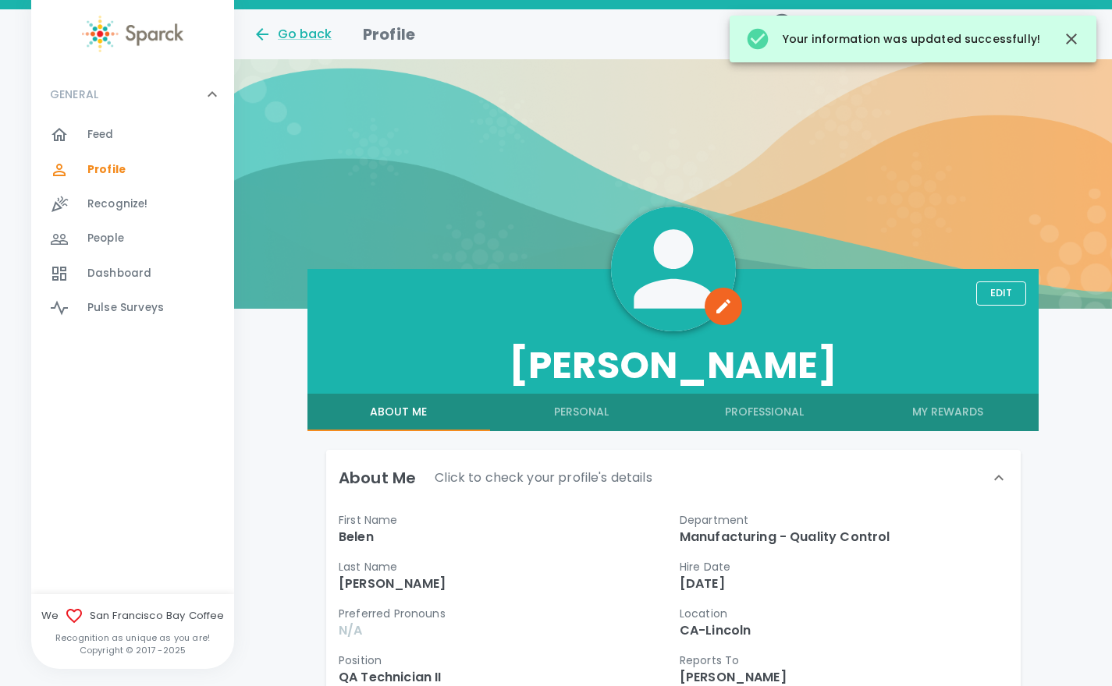
click at [126, 137] on div "Feed 0" at bounding box center [160, 135] width 147 height 22
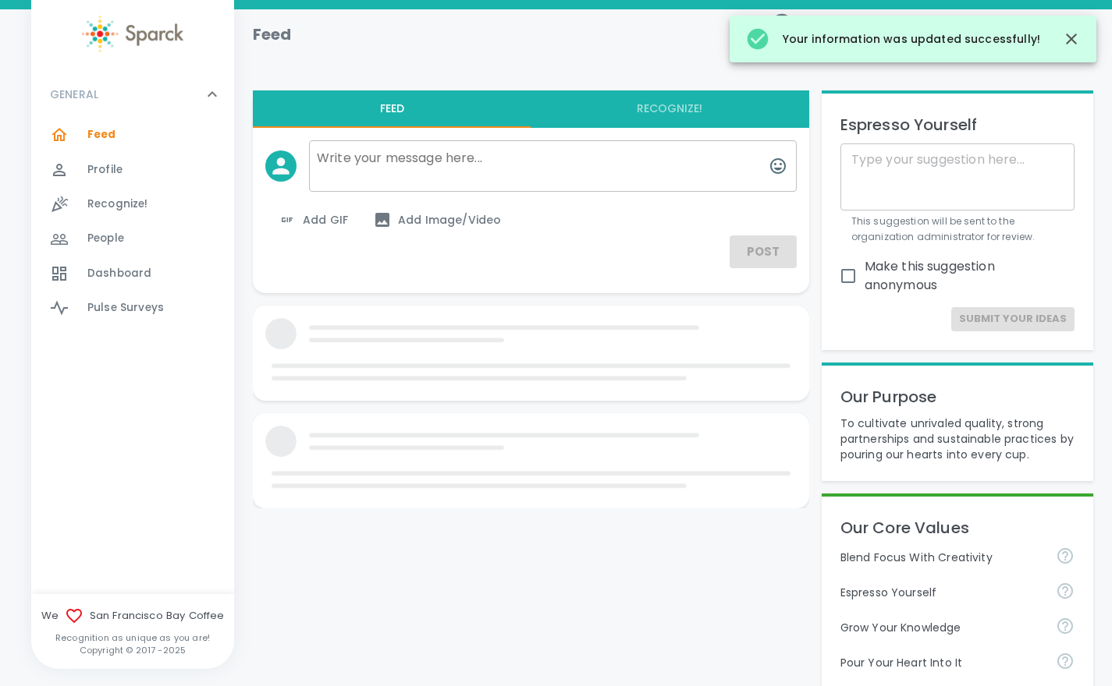
click at [129, 208] on span "Recognize!" at bounding box center [117, 205] width 61 height 16
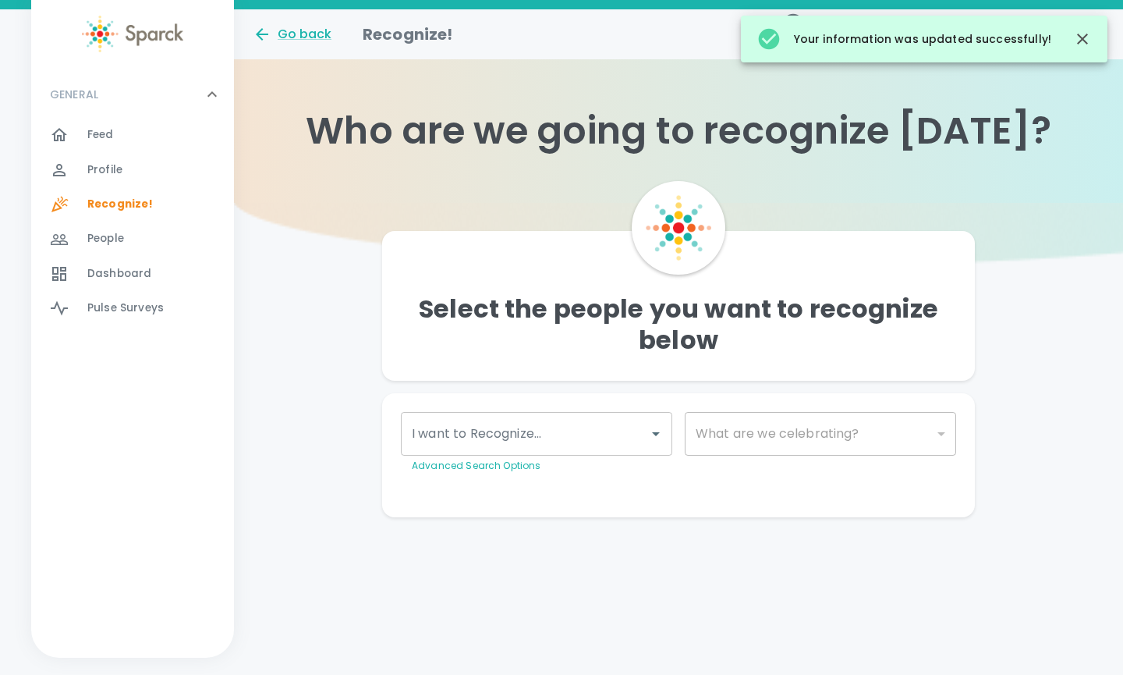
click at [131, 247] on div "People 0" at bounding box center [160, 239] width 147 height 22
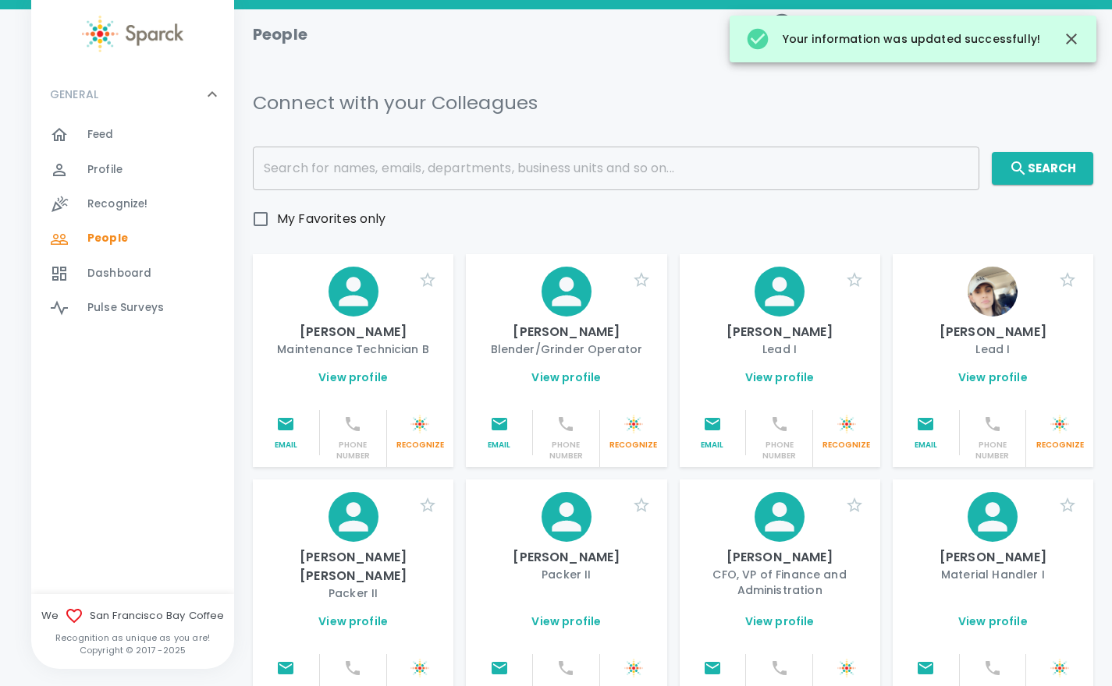
click at [105, 136] on span "Feed" at bounding box center [100, 135] width 27 height 16
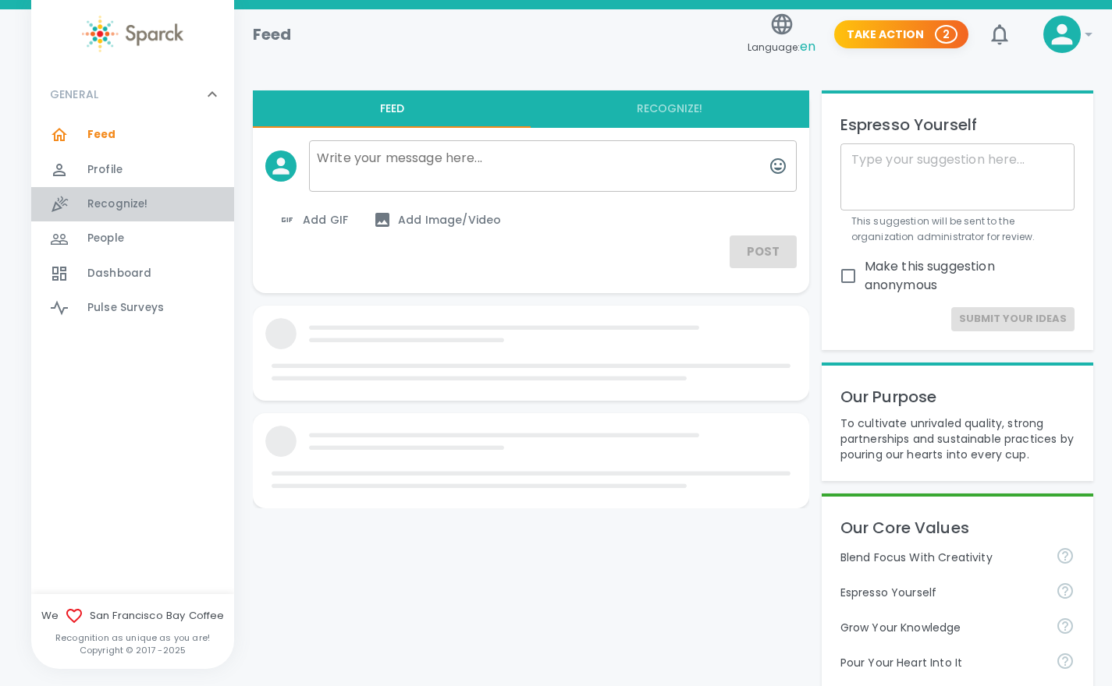
click at [119, 202] on span "Recognize!" at bounding box center [117, 205] width 61 height 16
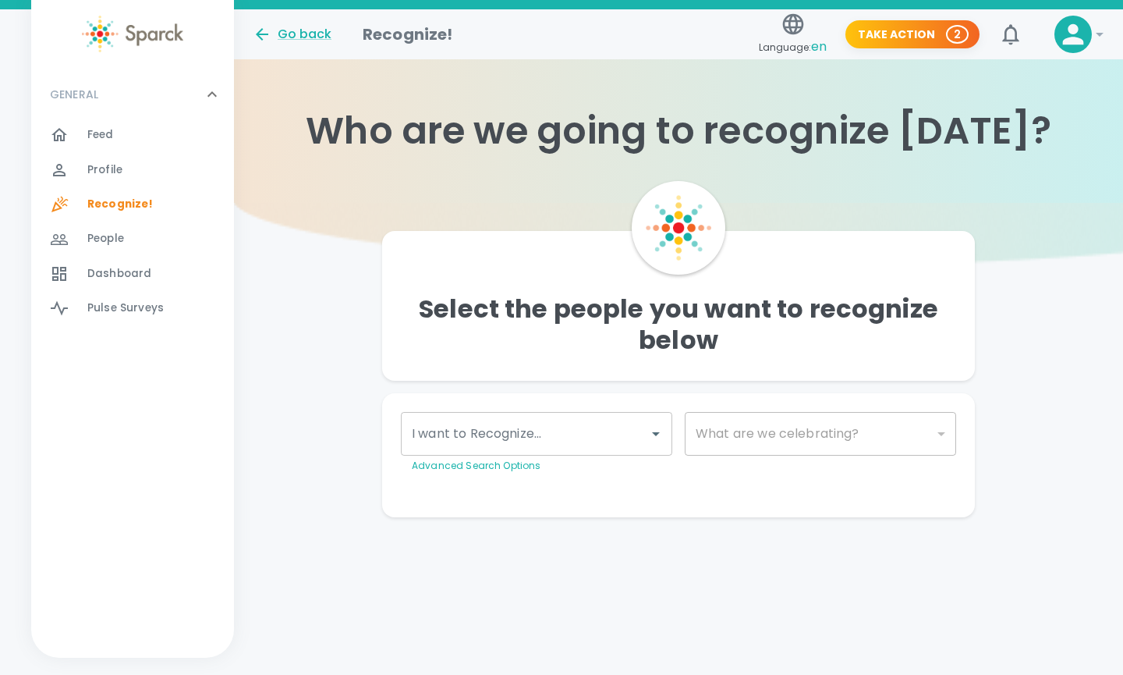
click at [104, 134] on span "Feed" at bounding box center [100, 135] width 27 height 16
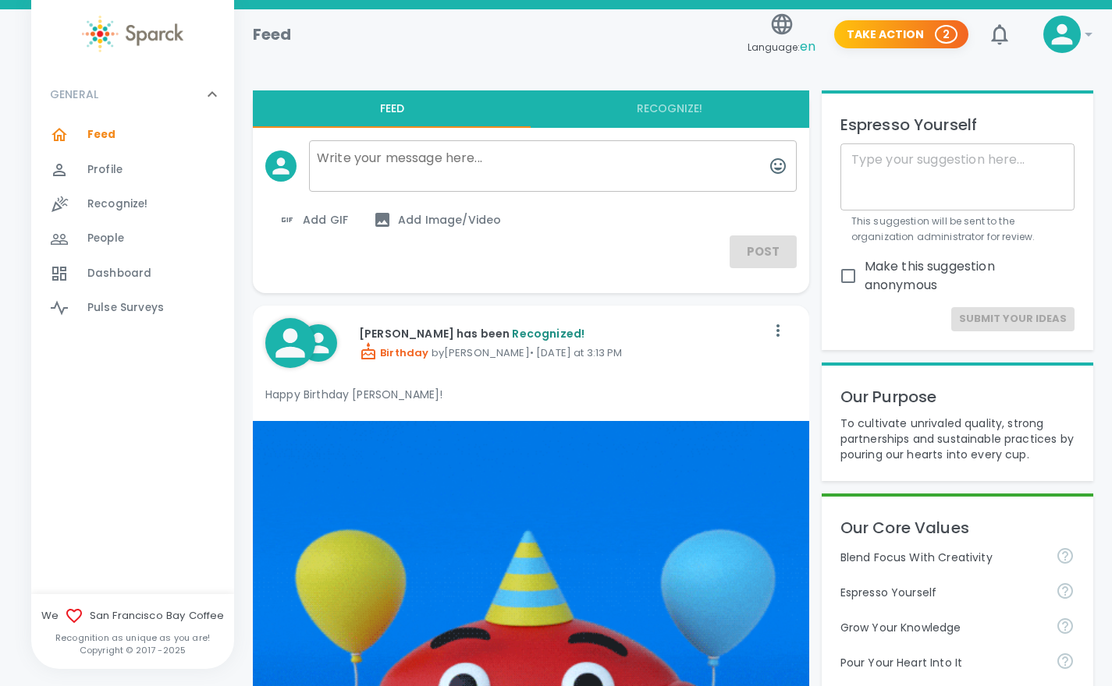
click at [122, 268] on span "Dashboard" at bounding box center [119, 274] width 64 height 16
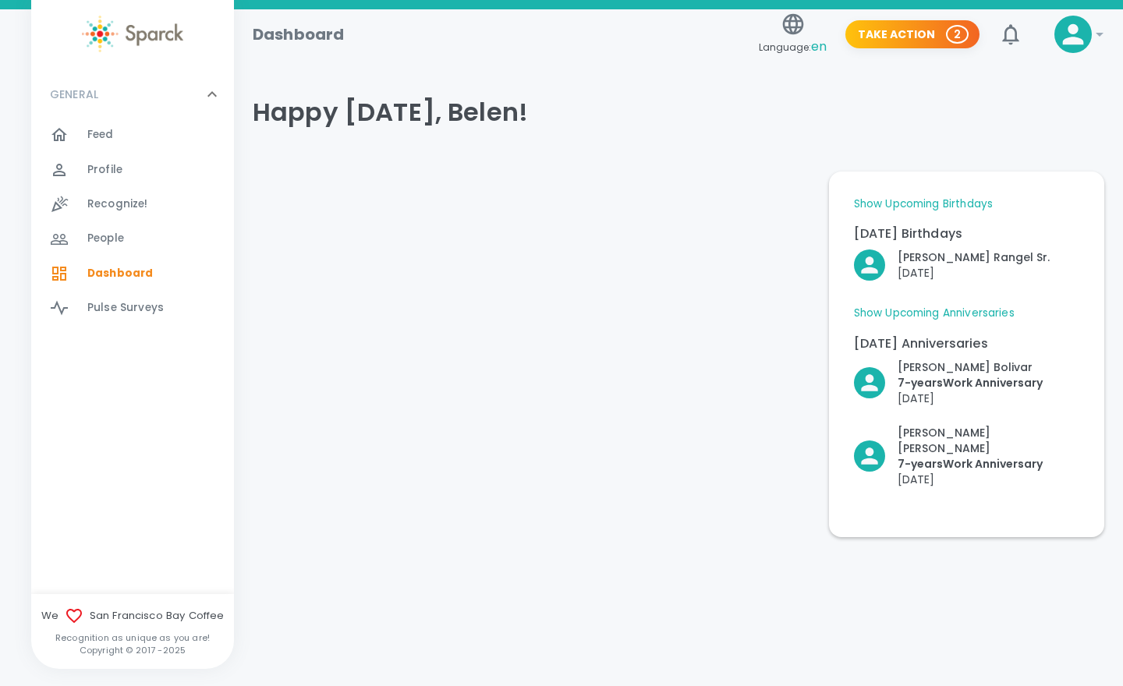
click at [950, 313] on link "Show Upcoming Anniversaries" at bounding box center [934, 314] width 161 height 16
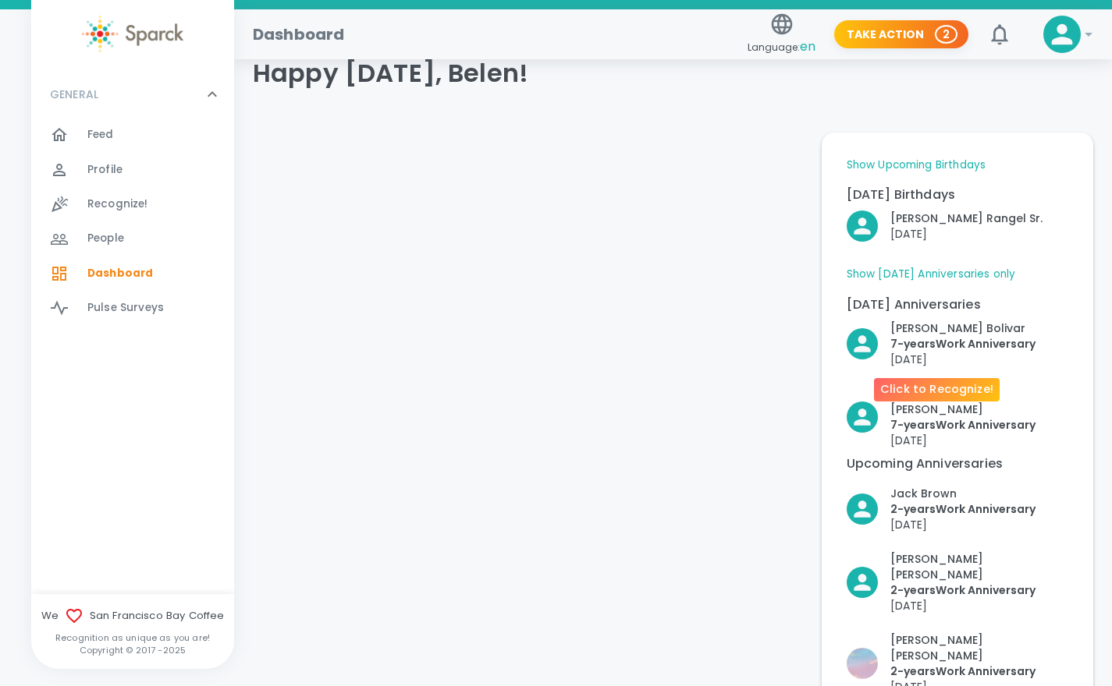
scroll to position [40, 0]
click at [984, 272] on link "Show [DATE] Anniversaries only" at bounding box center [930, 274] width 169 height 16
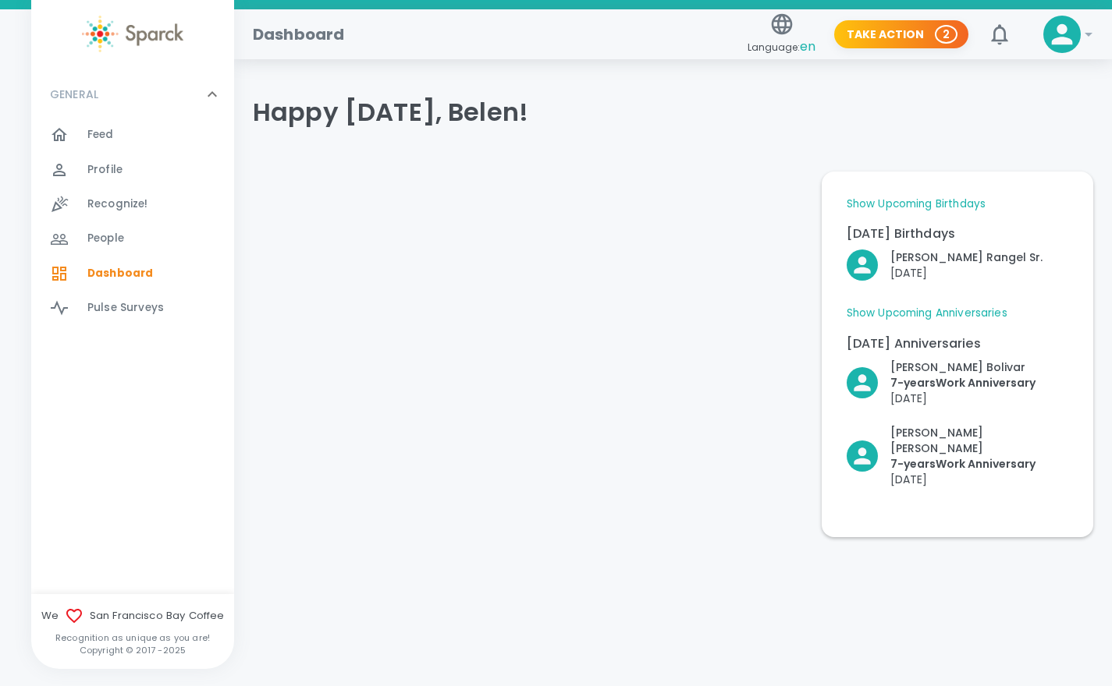
scroll to position [0, 0]
click at [1000, 310] on link "Show Upcoming Anniversaries" at bounding box center [934, 314] width 161 height 16
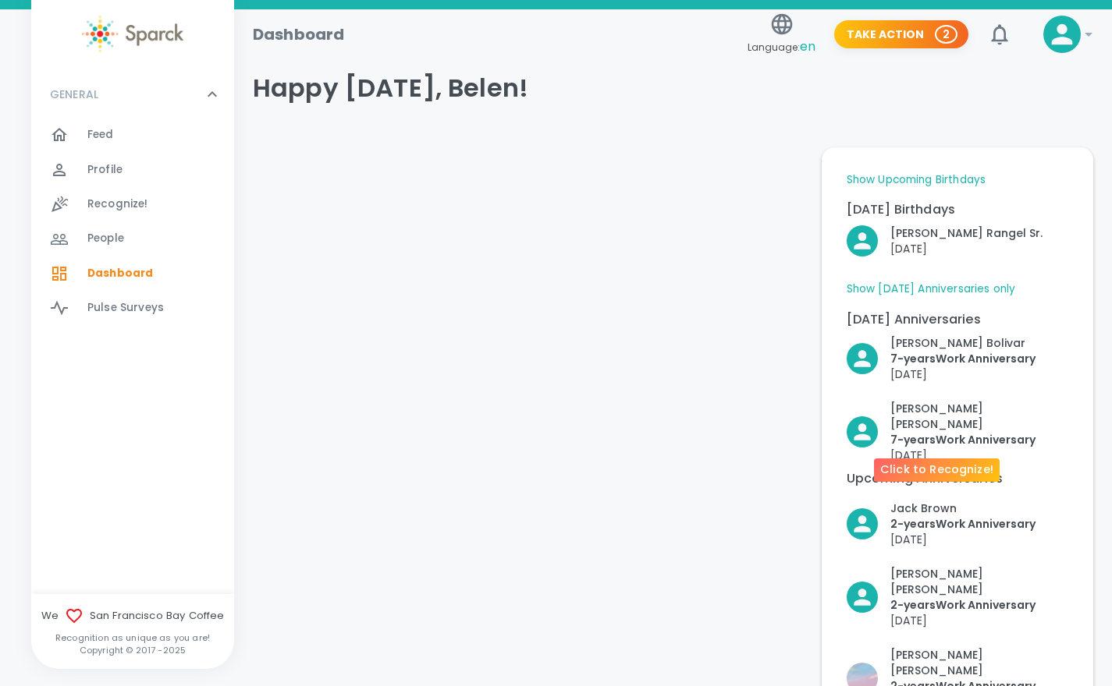
scroll to position [25, 0]
click at [899, 177] on link "Show Upcoming Birthdays" at bounding box center [915, 180] width 139 height 16
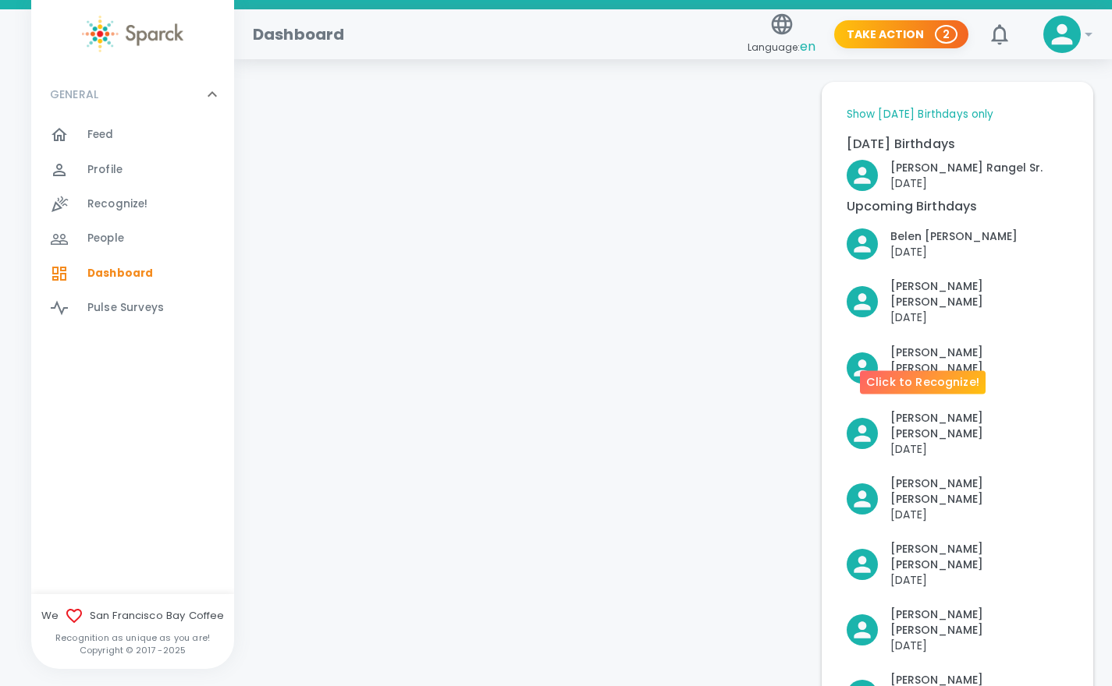
scroll to position [90, 0]
